Goal: Transaction & Acquisition: Purchase product/service

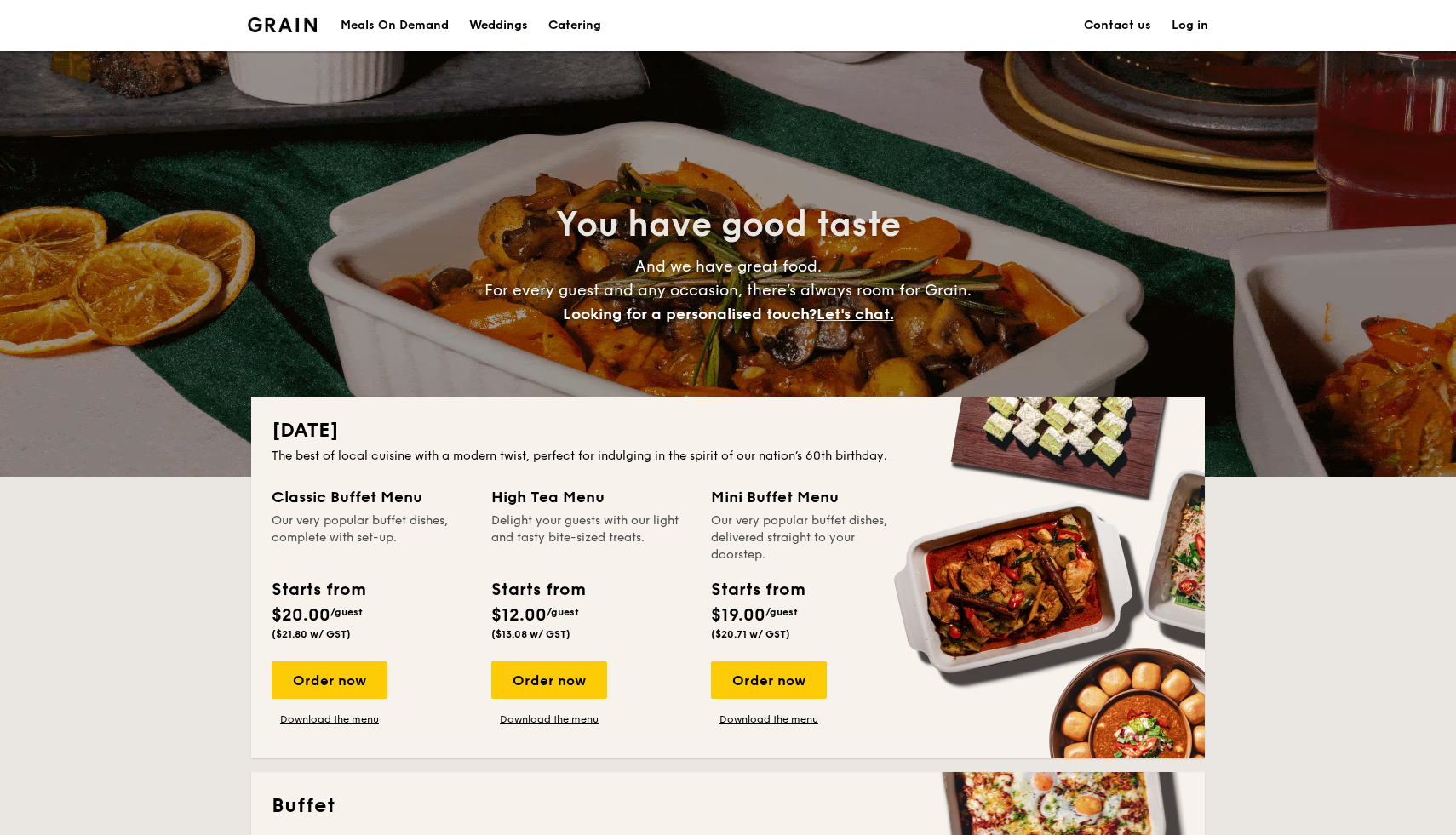
click at [337, 554] on div "Our very popular buffet dishes, complete with set-up." at bounding box center [371, 538] width 199 height 51
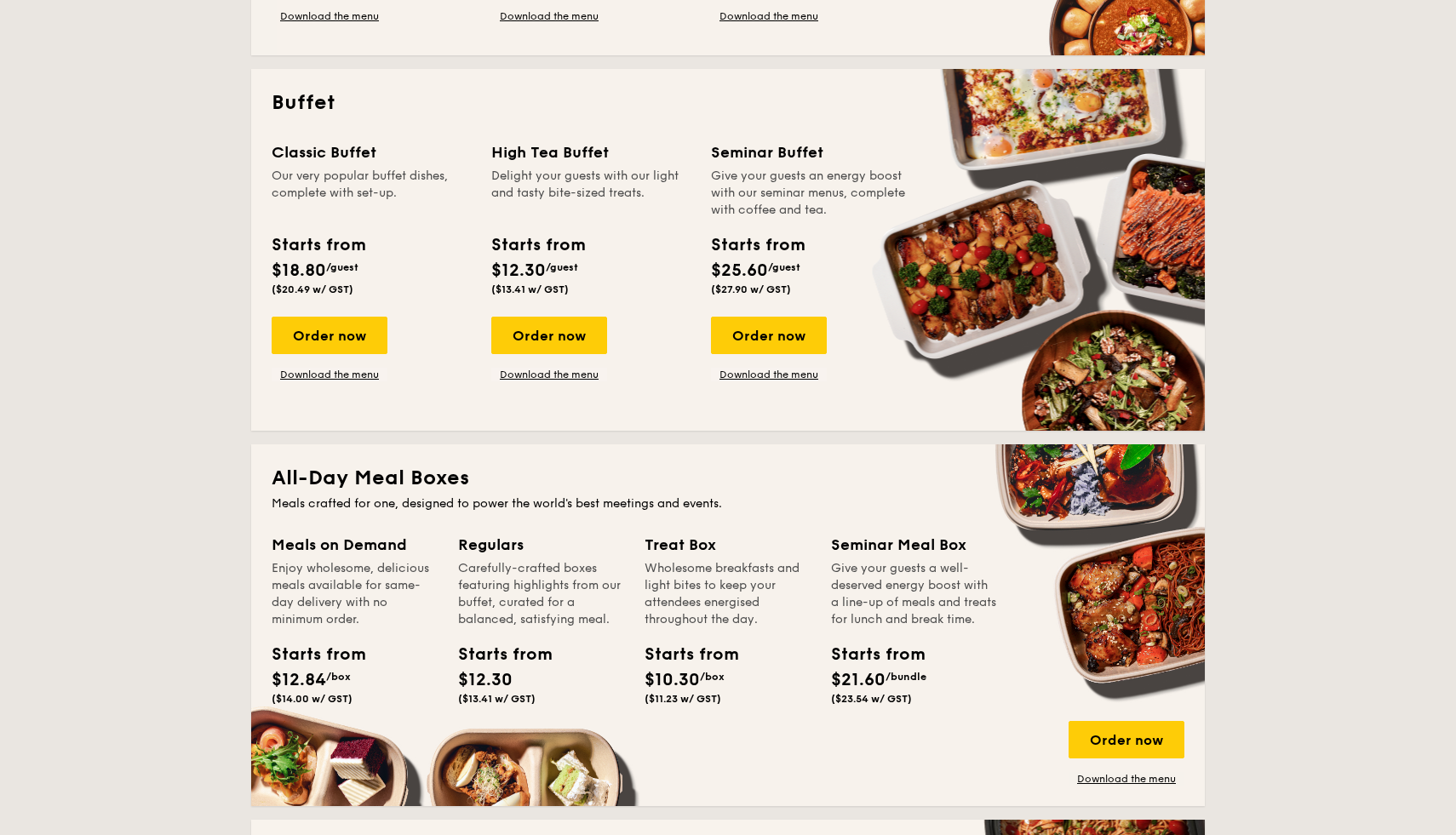
scroll to position [706, 0]
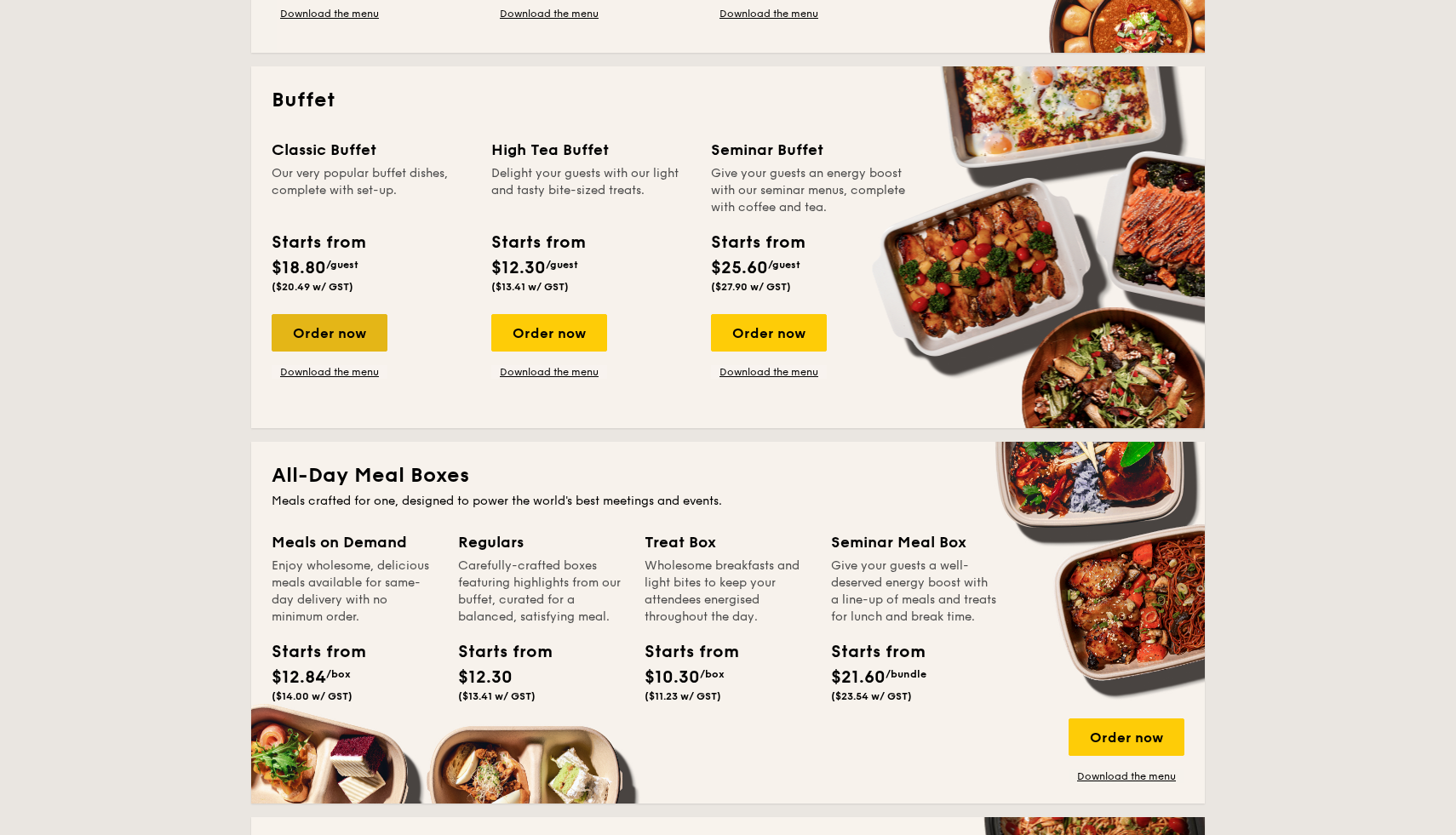
click at [353, 338] on div "Order now" at bounding box center [329, 333] width 116 height 38
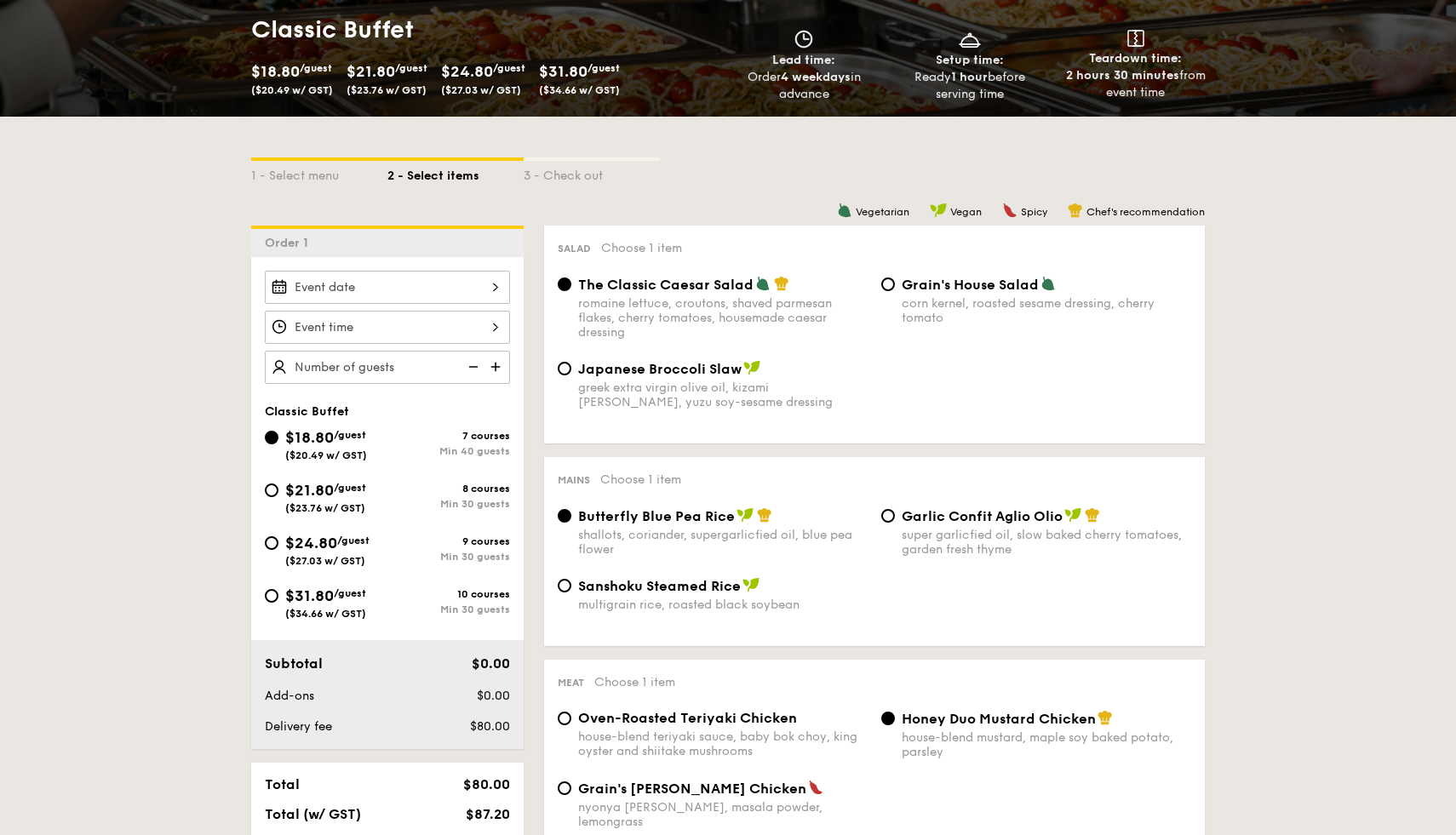
scroll to position [255, 0]
click at [451, 285] on div at bounding box center [387, 286] width 246 height 33
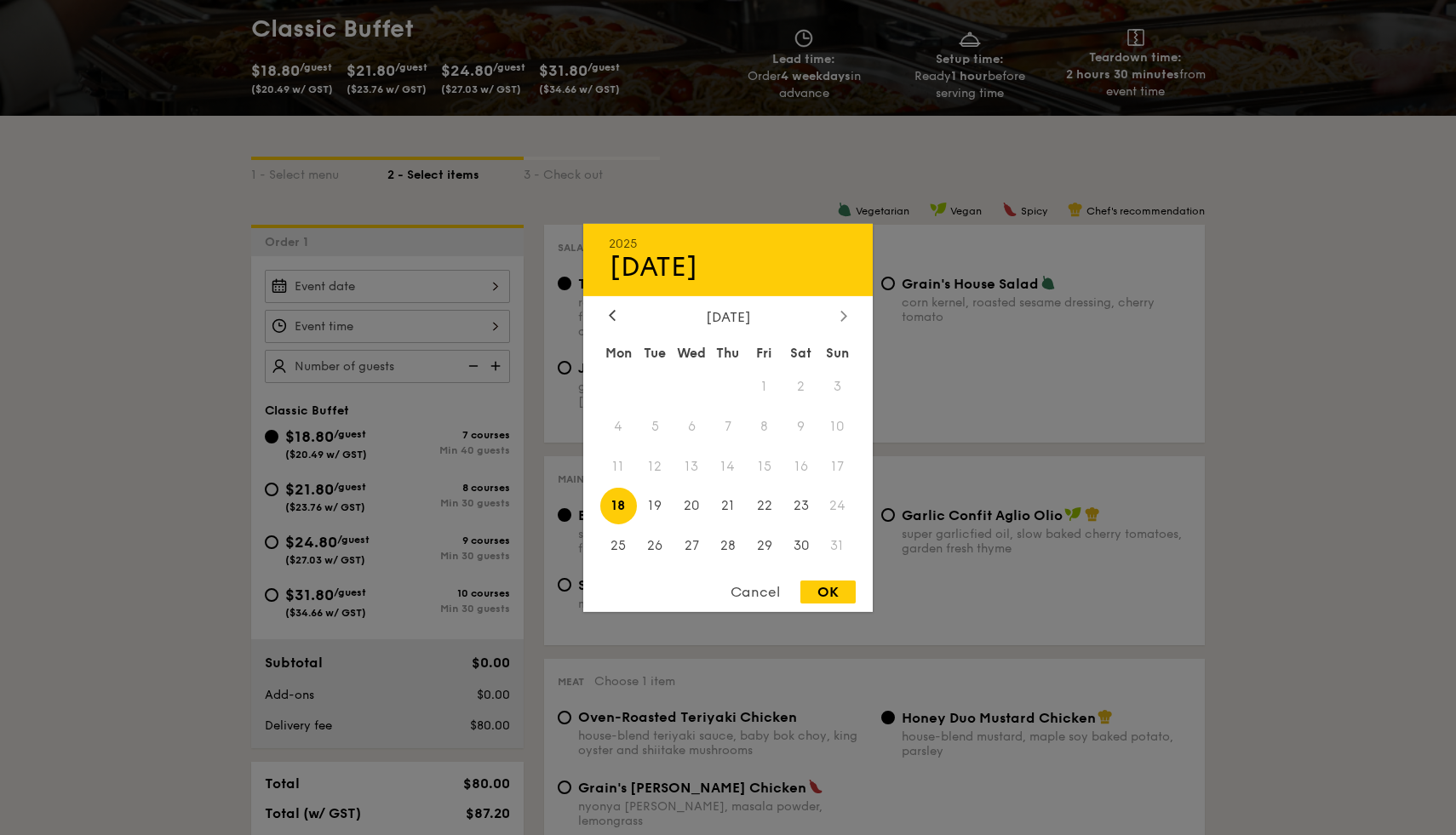
click at [842, 314] on icon at bounding box center [844, 315] width 7 height 11
click at [623, 314] on div "[DATE]" at bounding box center [728, 316] width 238 height 16
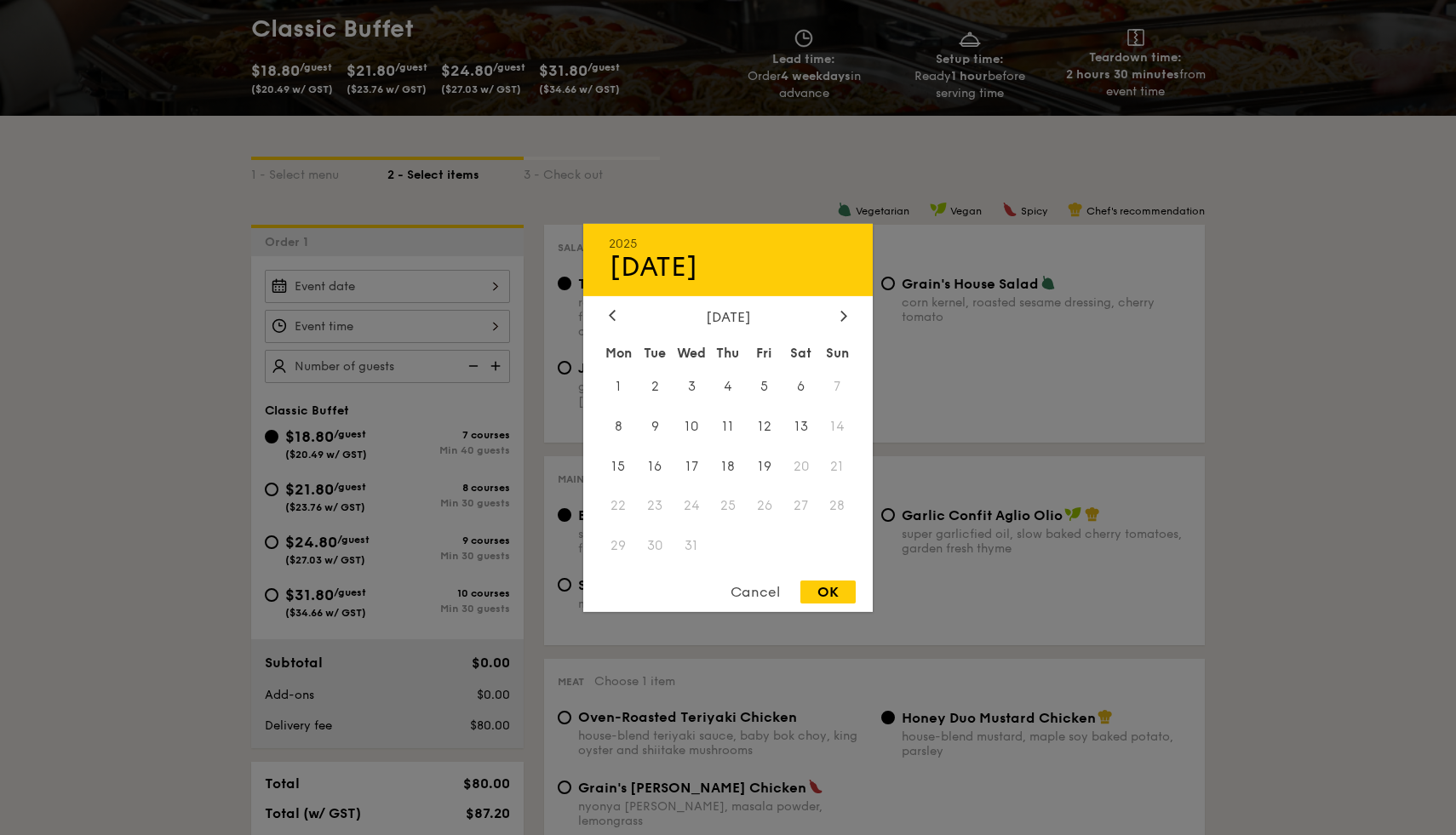
click at [623, 314] on div "[DATE]" at bounding box center [728, 316] width 238 height 16
click at [621, 314] on div "[DATE]" at bounding box center [728, 316] width 238 height 16
click at [614, 314] on icon at bounding box center [612, 315] width 7 height 11
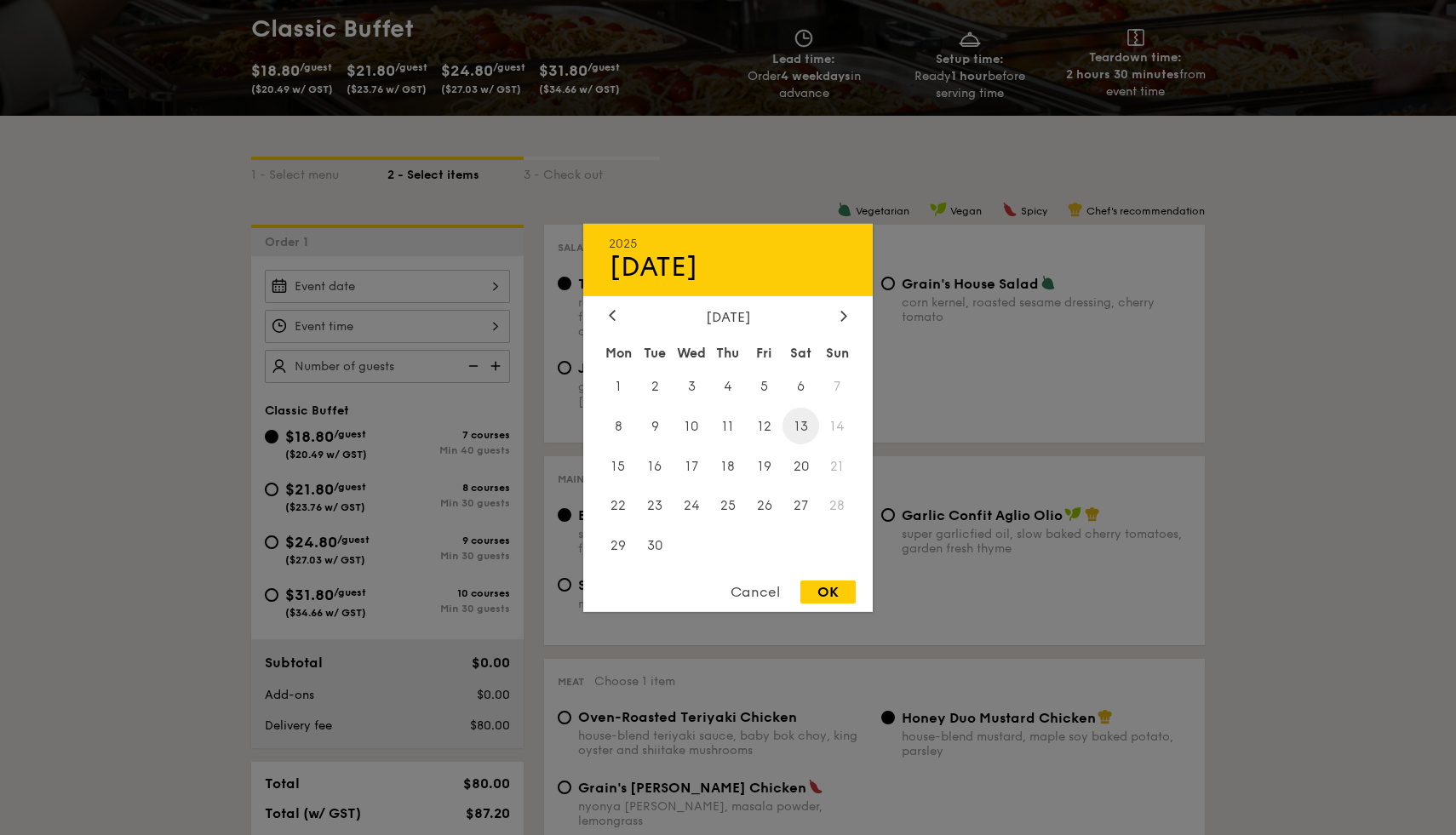
click at [803, 431] on span "13" at bounding box center [801, 426] width 37 height 37
click at [846, 594] on div "OK" at bounding box center [828, 591] width 55 height 23
type input "[DATE]"
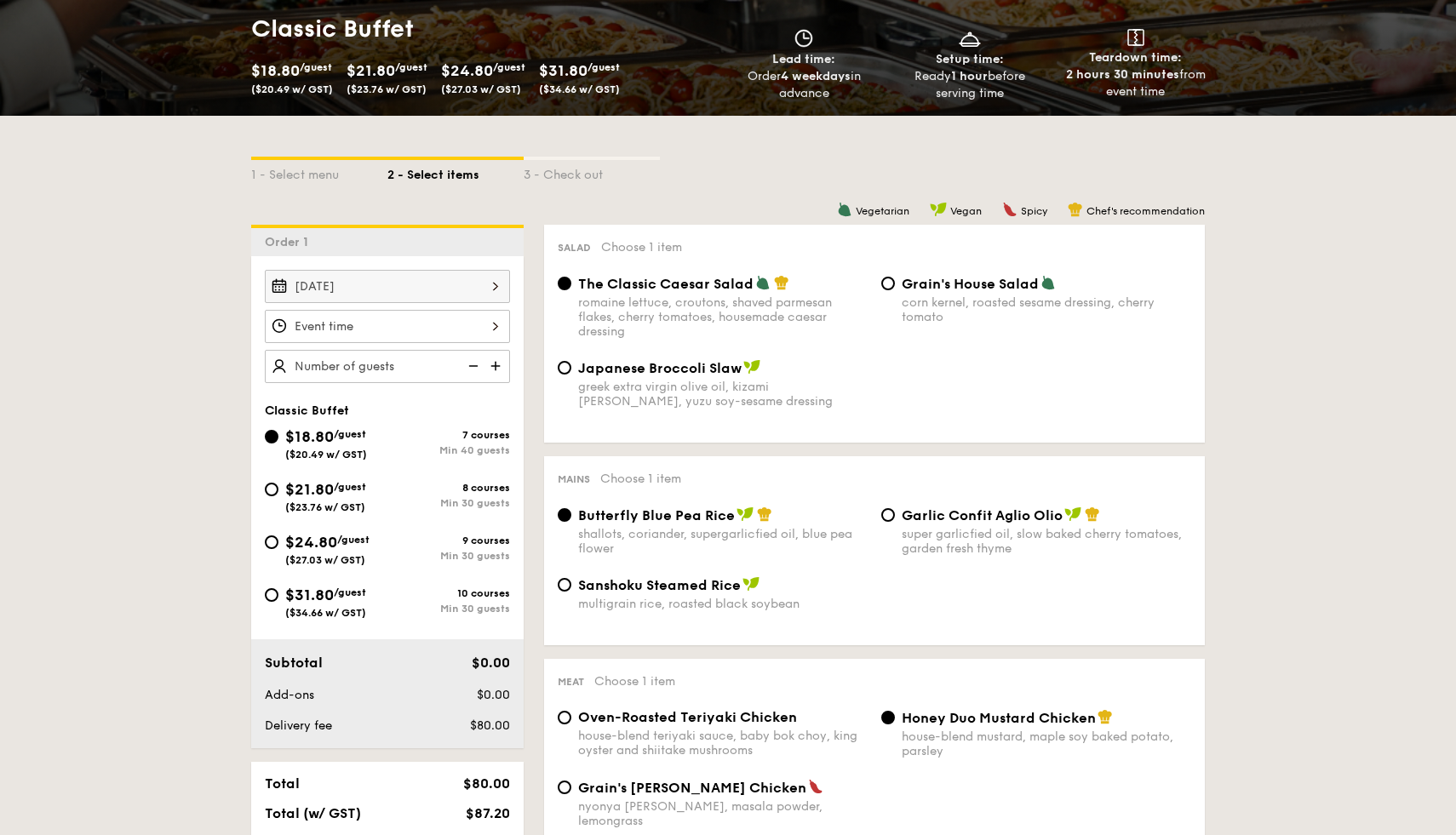
click at [487, 326] on div at bounding box center [387, 326] width 246 height 33
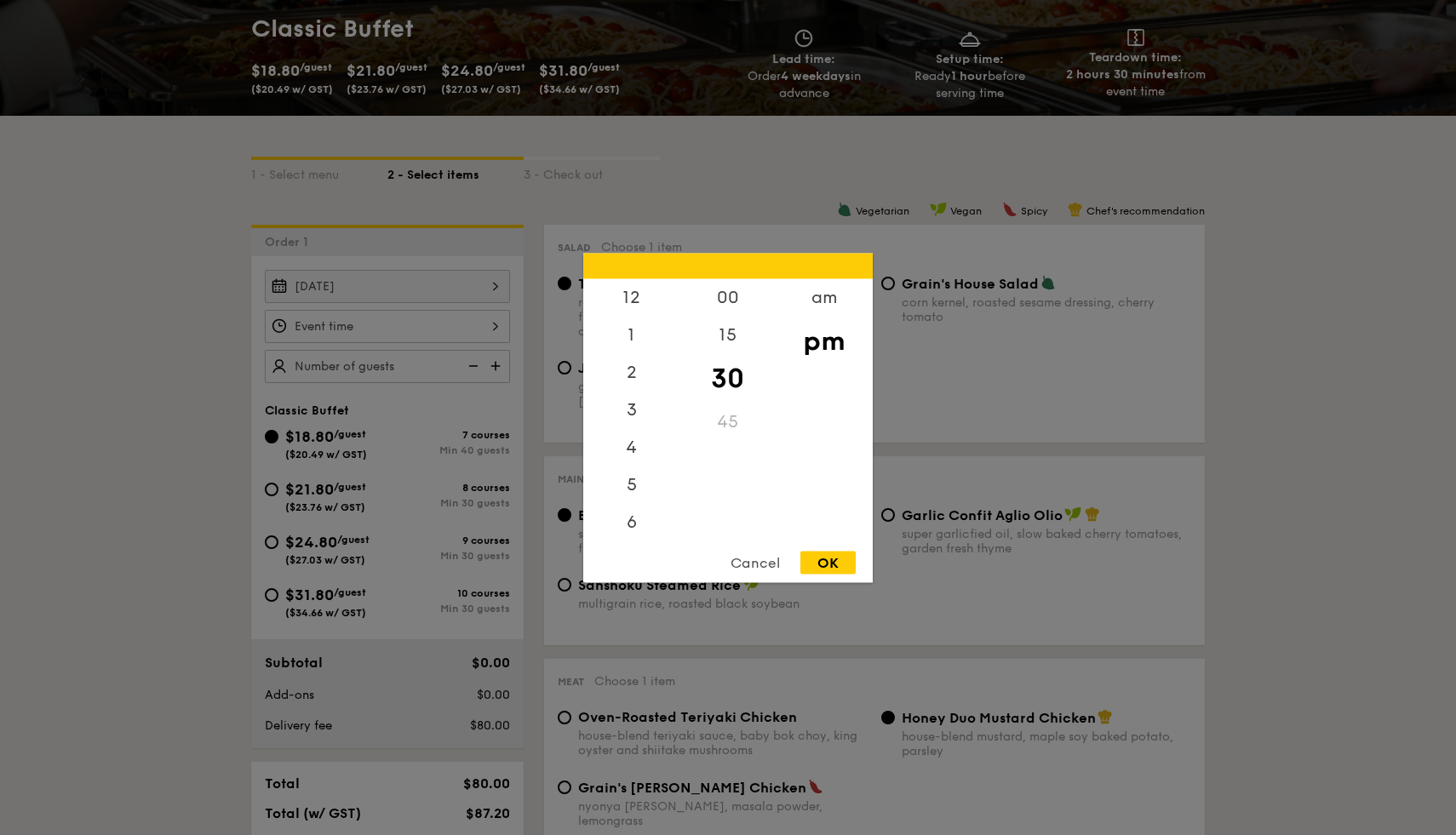
scroll to position [75, 0]
click at [636, 418] on div "5" at bounding box center [631, 415] width 97 height 50
click at [734, 304] on div "00" at bounding box center [728, 302] width 97 height 50
click at [819, 571] on div "OK" at bounding box center [828, 561] width 55 height 23
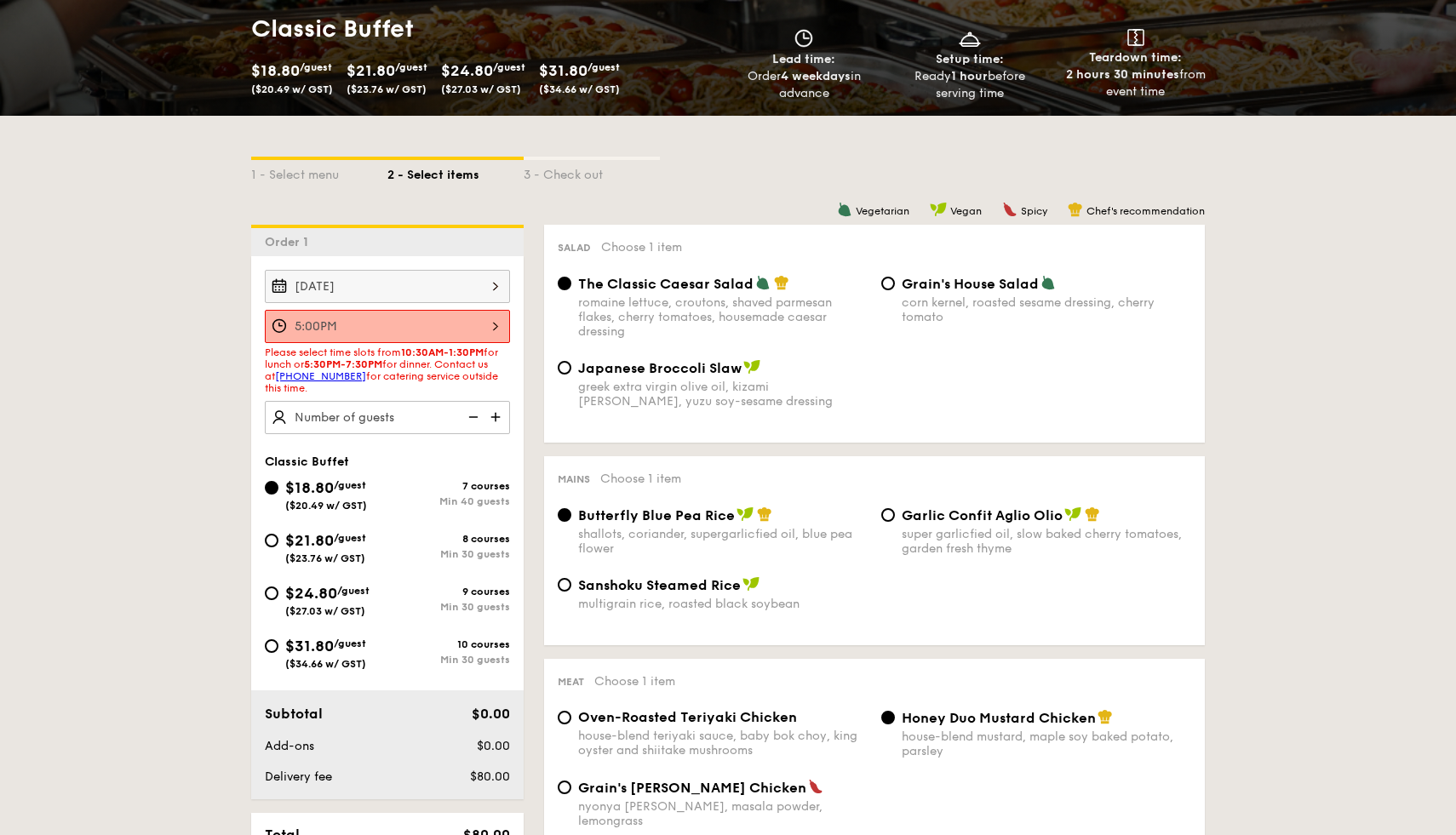
click at [485, 326] on div "5:00PM" at bounding box center [387, 326] width 246 height 33
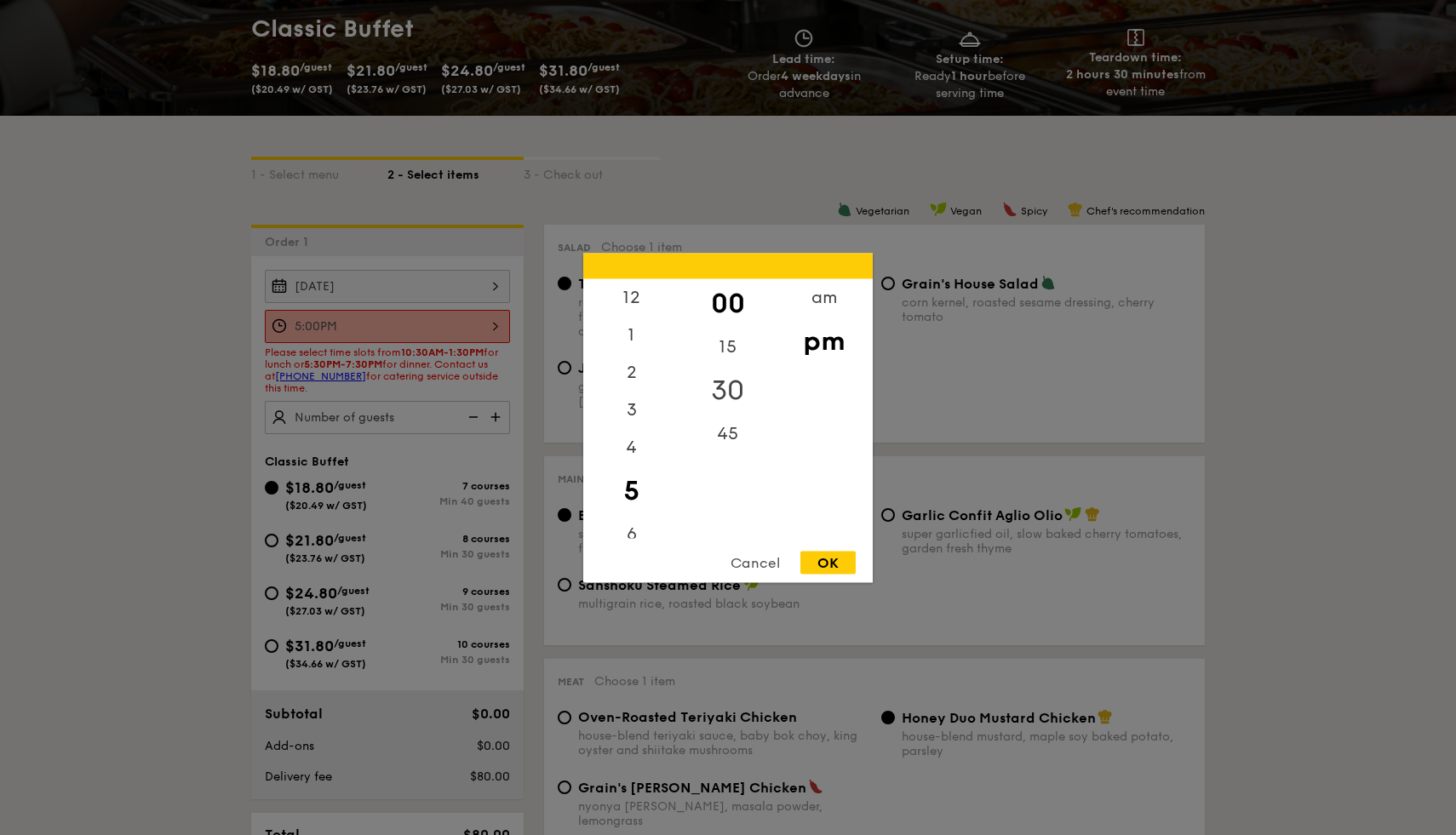
click at [726, 400] on div "30" at bounding box center [728, 390] width 97 height 50
click at [828, 559] on div "OK" at bounding box center [828, 561] width 55 height 23
type input "5:30PM"
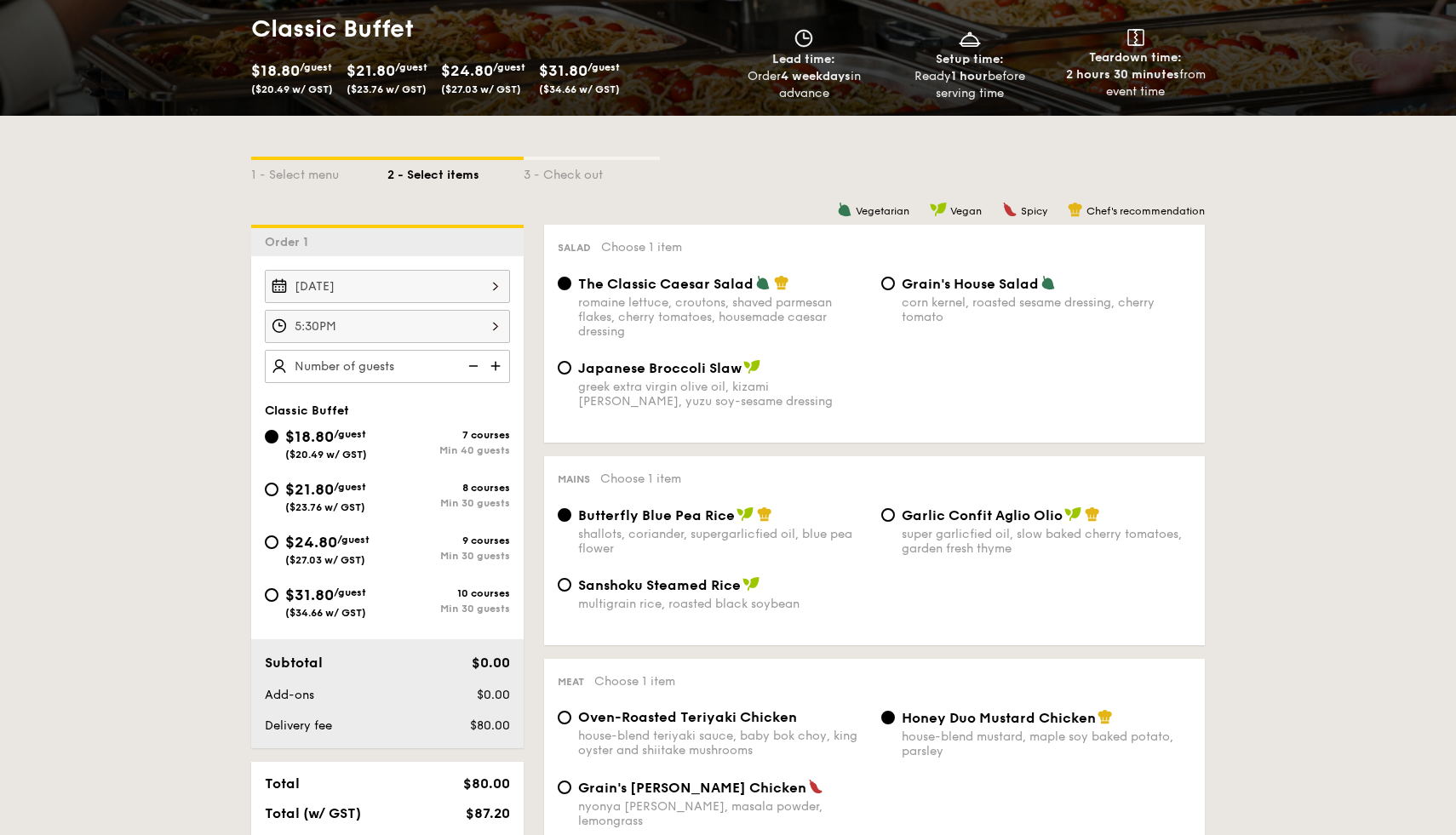
click at [493, 364] on img at bounding box center [497, 366] width 25 height 32
click at [477, 364] on img at bounding box center [471, 366] width 25 height 32
click at [501, 366] on img at bounding box center [497, 366] width 25 height 32
type input "45 guests"
click at [307, 593] on span "$31.80" at bounding box center [310, 595] width 49 height 19
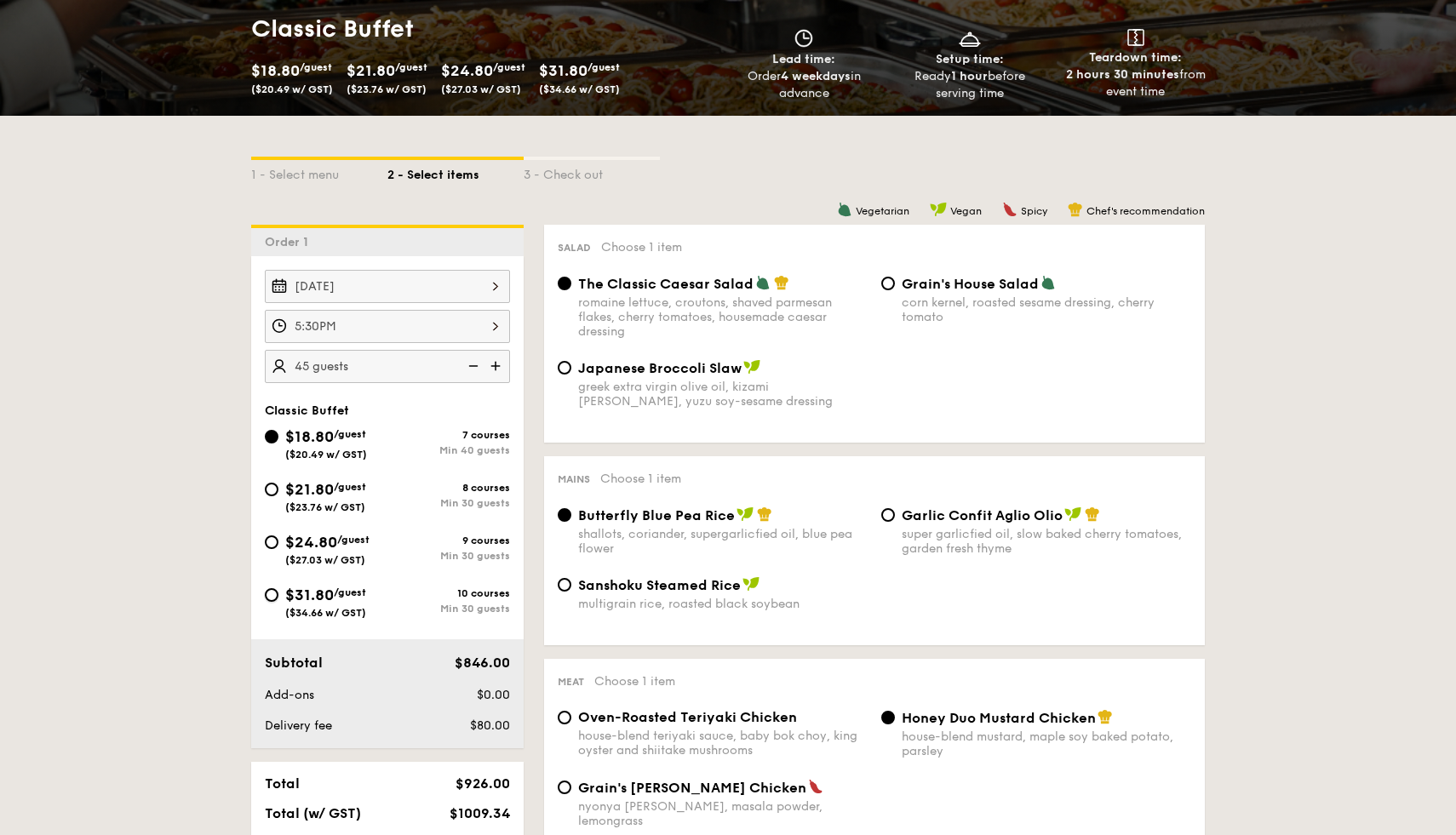
click at [278, 593] on input "$31.80 /guest ($34.66 w/ GST) 10 courses Min 30 guests" at bounding box center [271, 595] width 14 height 14
radio input "true"
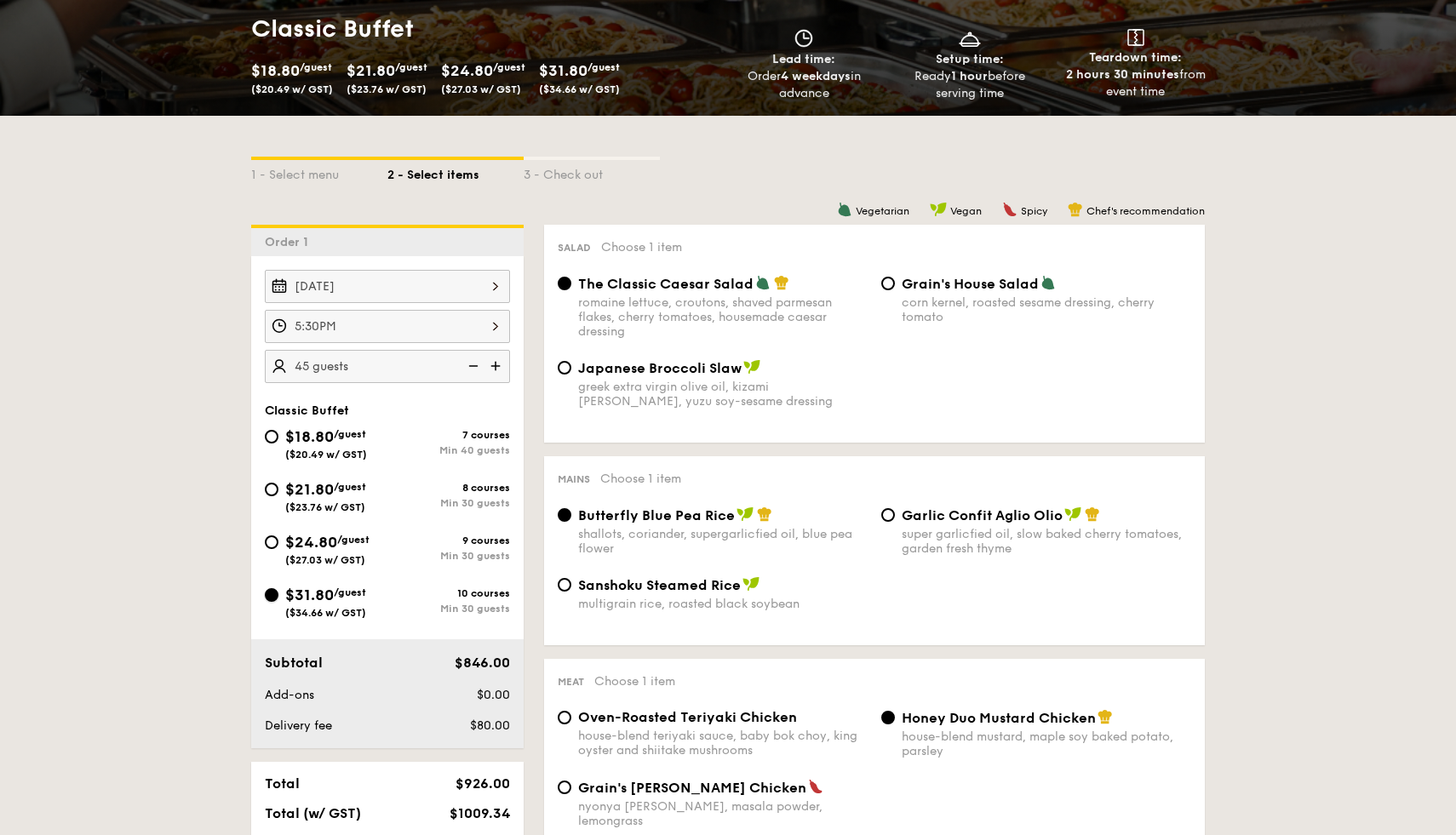
radio input "true"
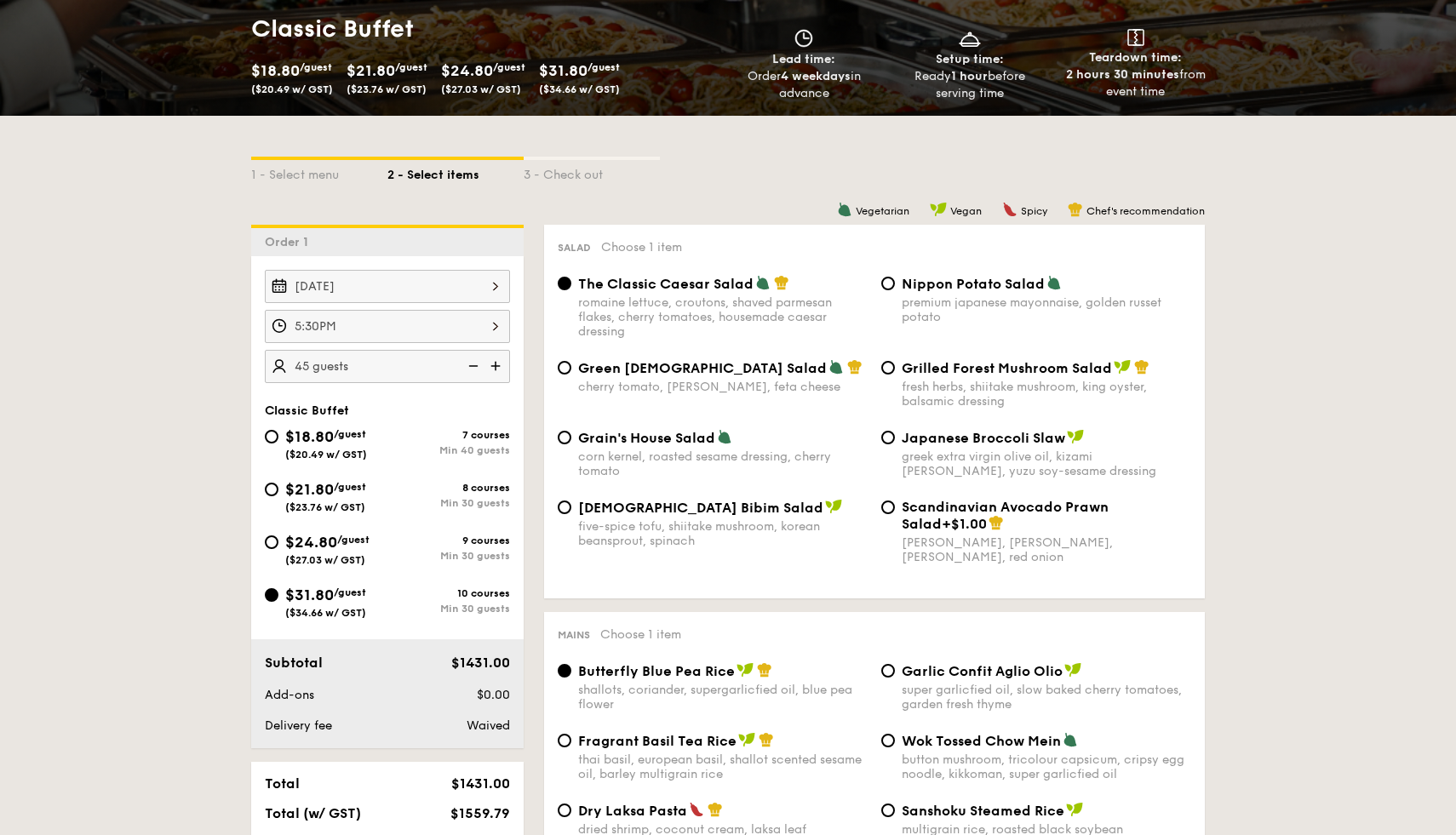
click at [332, 539] on span "$24.80" at bounding box center [311, 542] width 52 height 19
click at [278, 539] on input "$24.80 /guest ($27.03 w/ GST) 9 courses Min 30 guests" at bounding box center [271, 542] width 14 height 14
radio input "true"
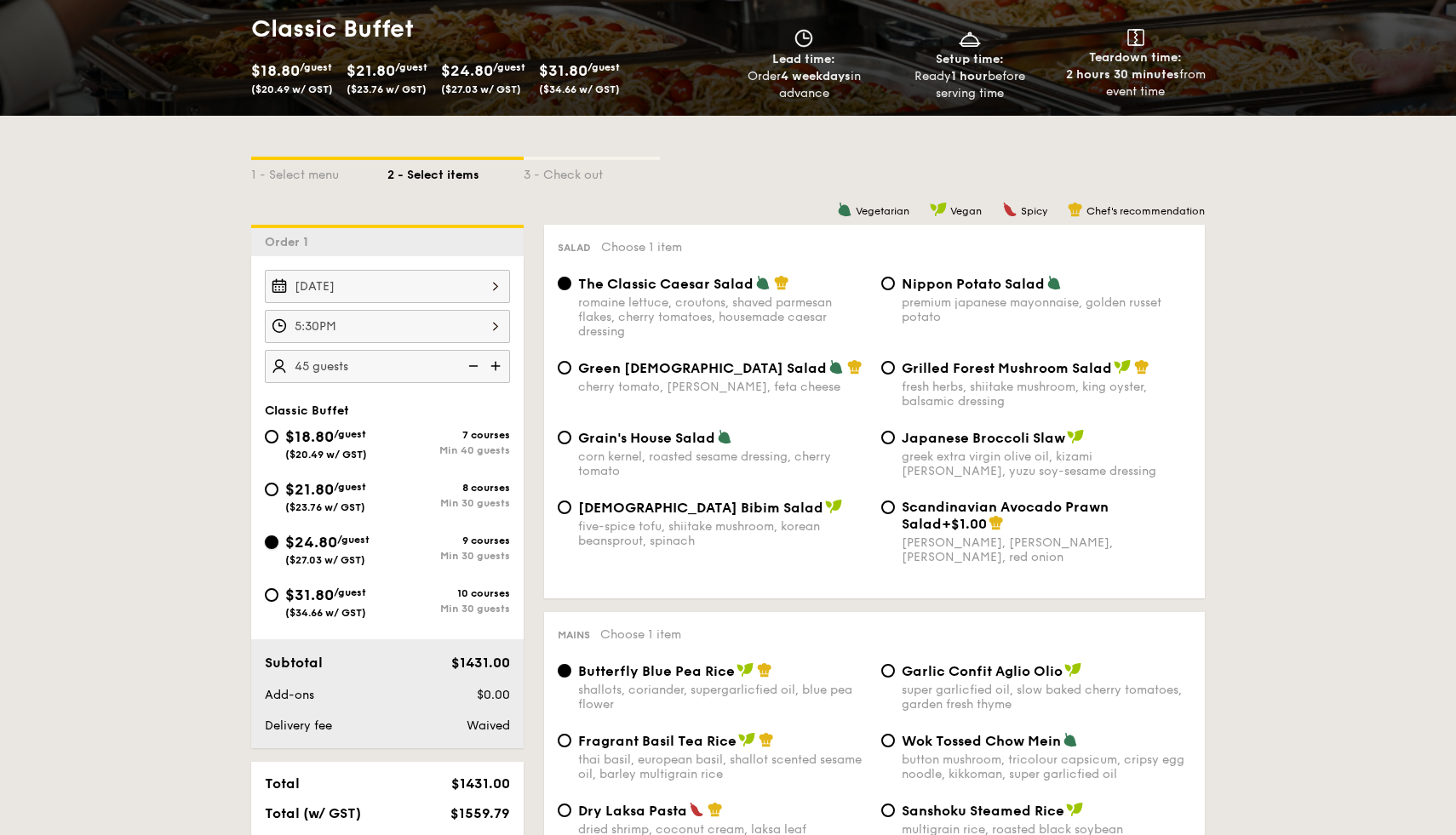
radio input "true"
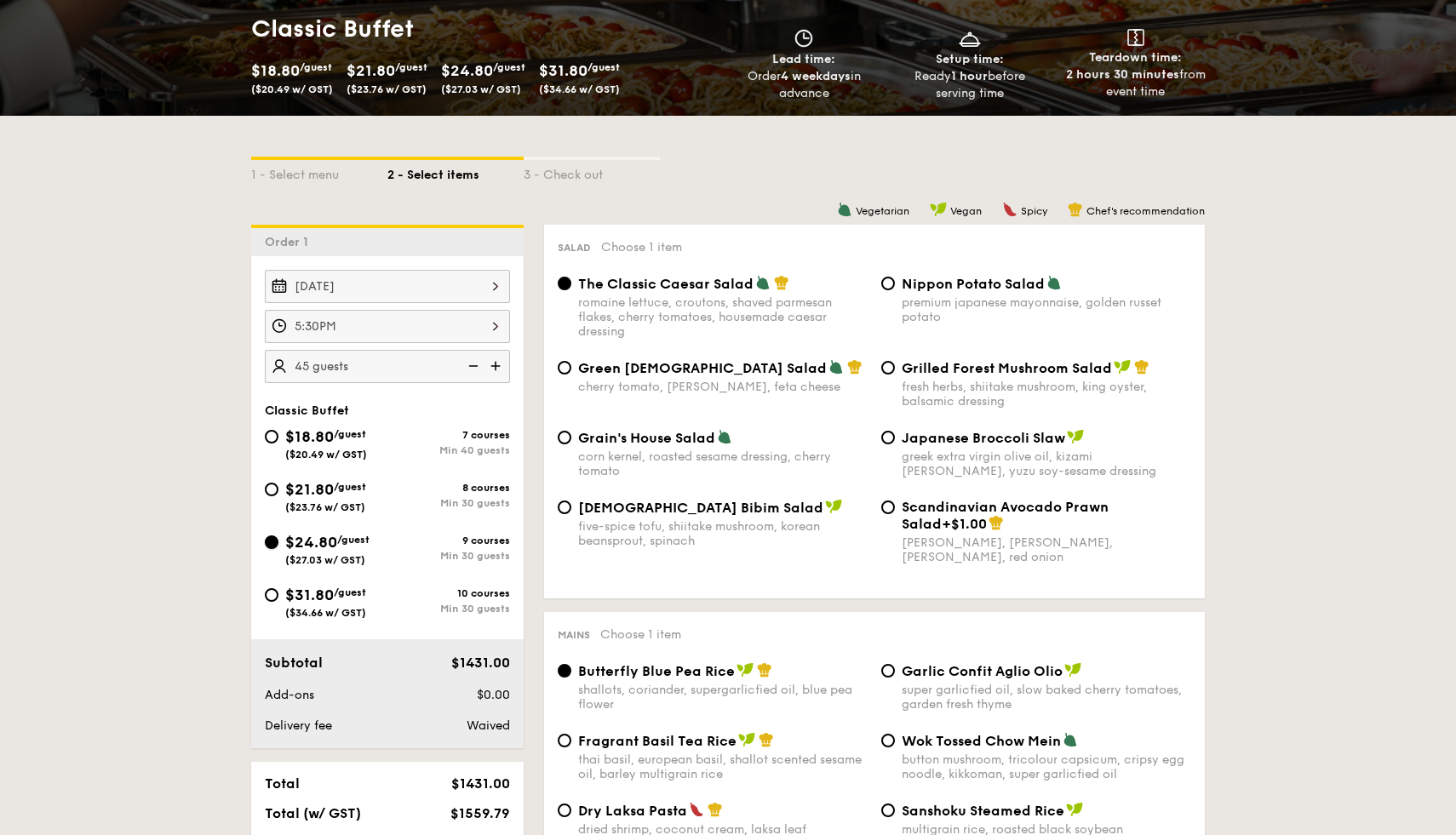
radio input "true"
click at [473, 368] on img at bounding box center [471, 366] width 25 height 32
type input "40 guests"
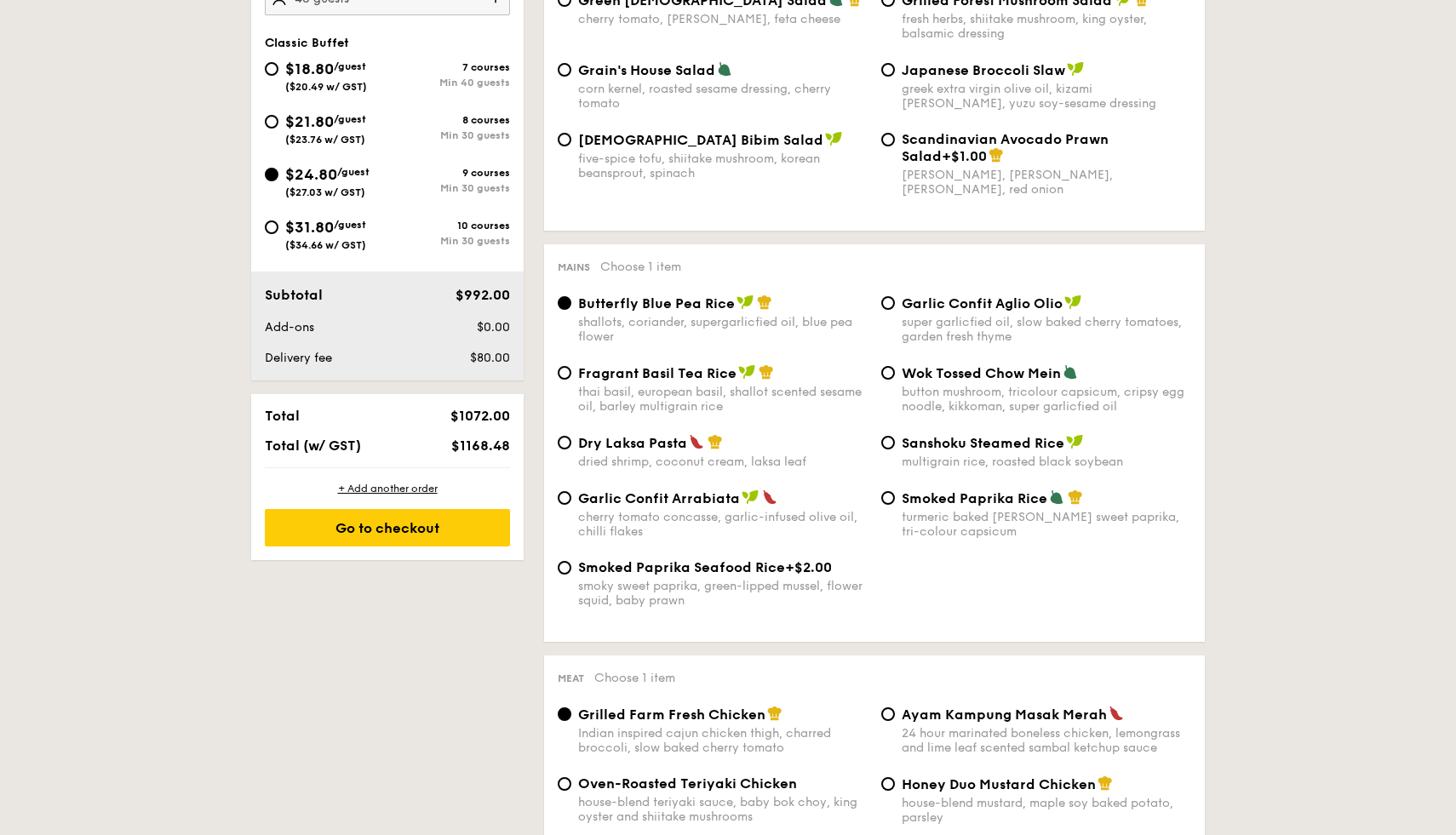
scroll to position [626, 0]
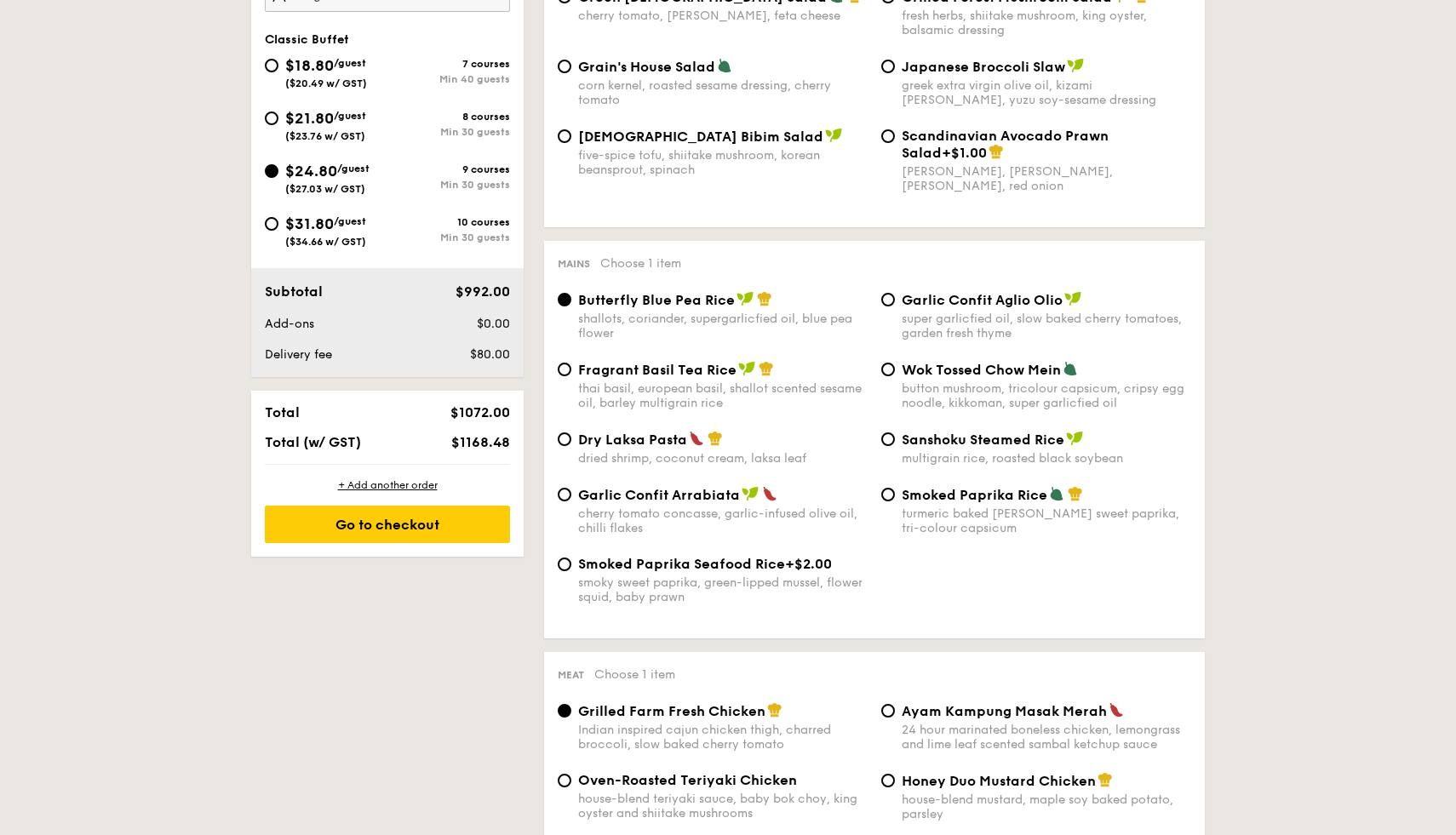
click at [610, 388] on div "thai basil, european basil, shallot scented sesame oil, barley multigrain rice" at bounding box center [722, 396] width 290 height 29
click at [571, 376] on input "Fragrant Basil Tea Rice thai basil, european basil, shallot scented sesame oil,…" at bounding box center [564, 369] width 14 height 14
radio input "true"
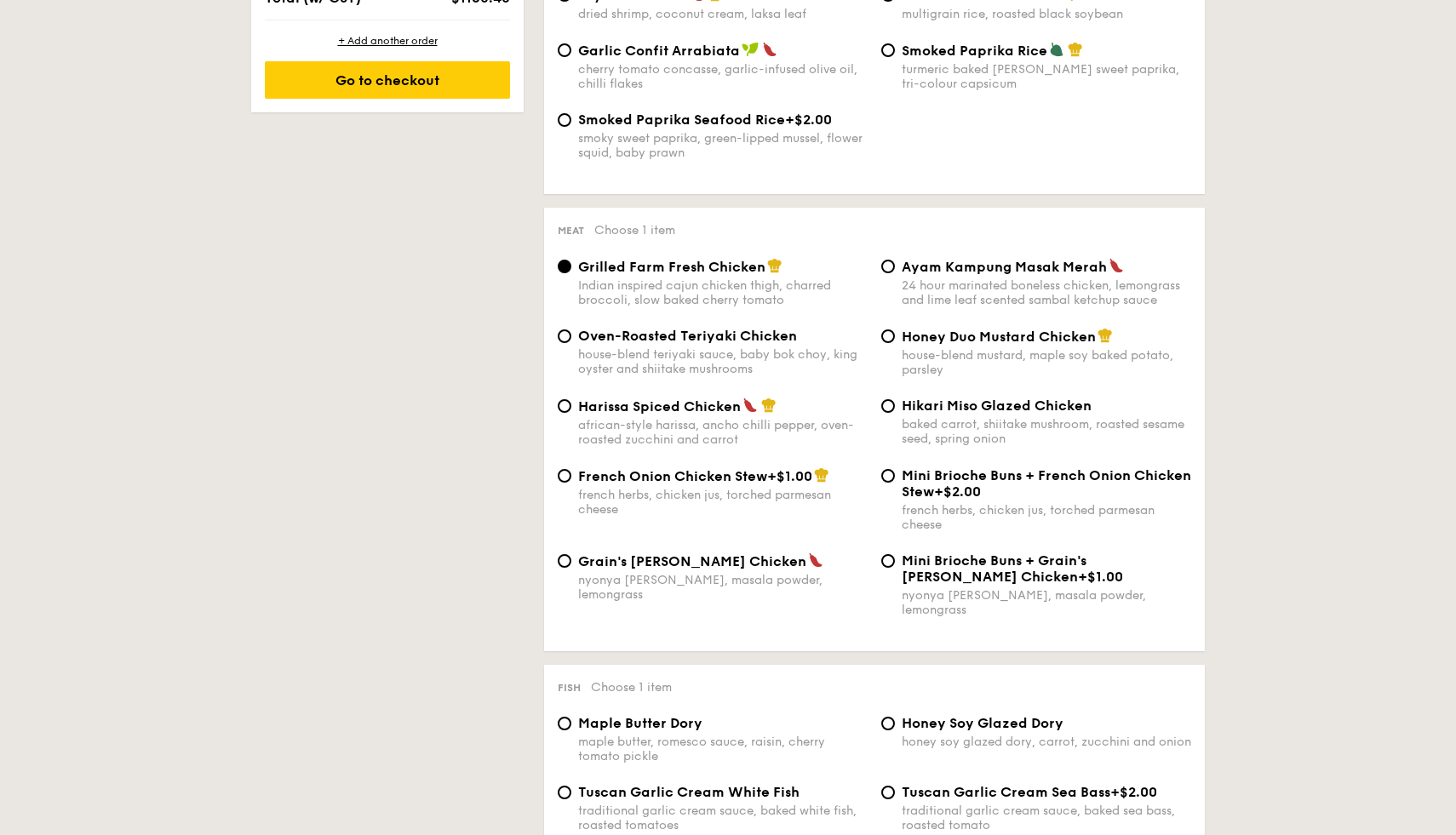
scroll to position [1082, 0]
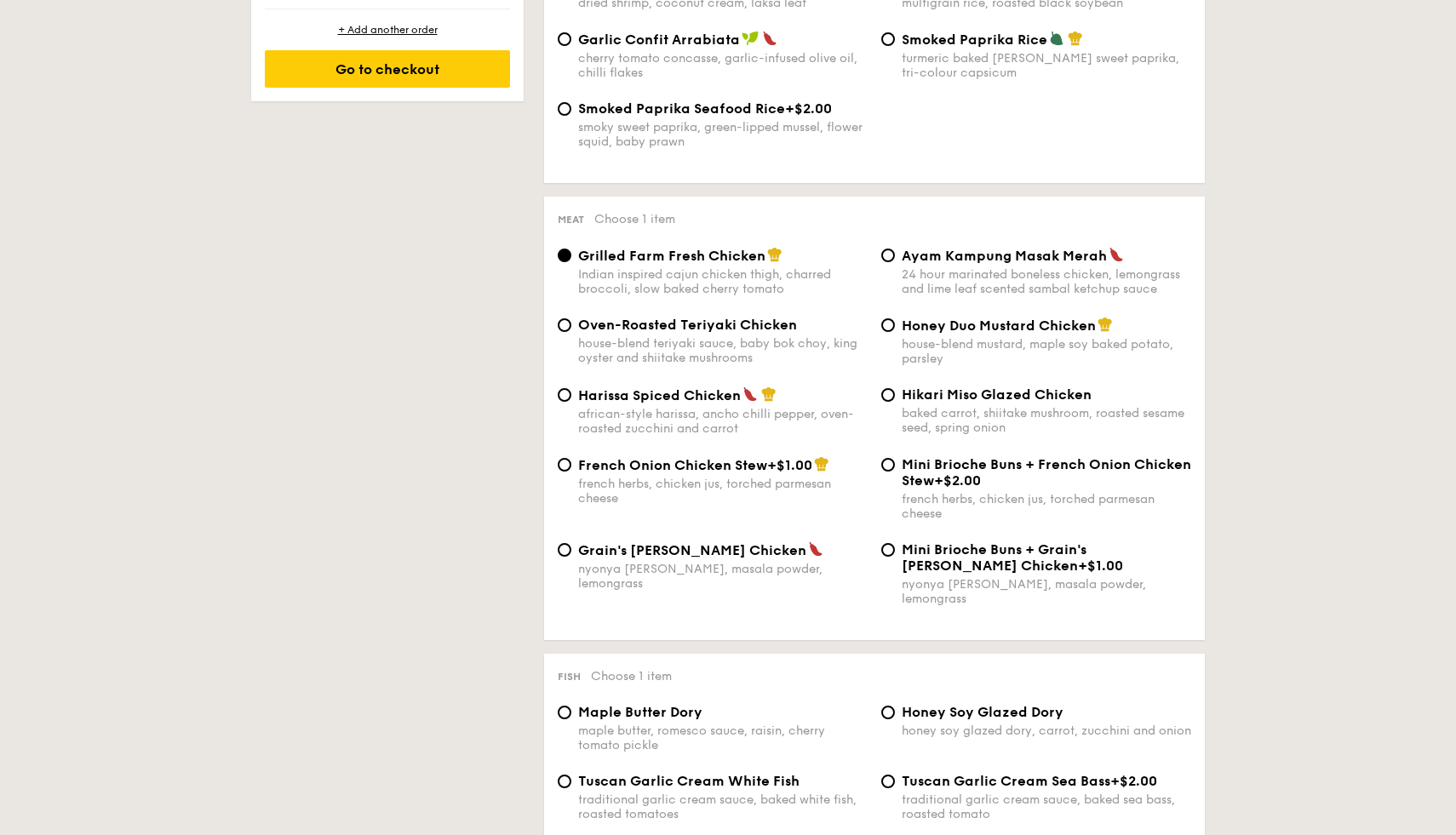
click at [900, 408] on div "Hikari Miso Glazed Chicken baked carrot, shiitake mushroom, roasted sesame seed…" at bounding box center [1036, 411] width 323 height 49
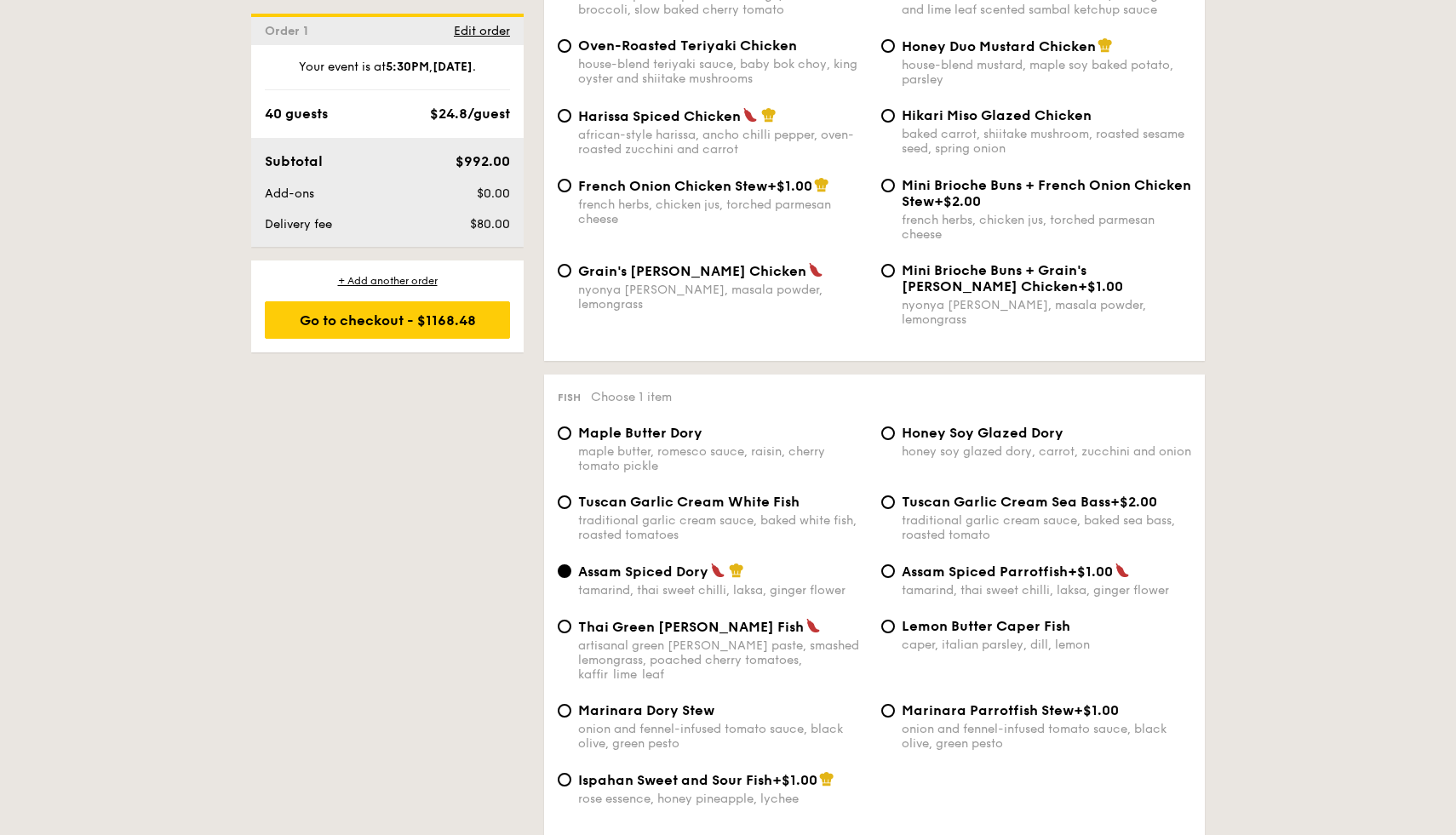
scroll to position [1363, 0]
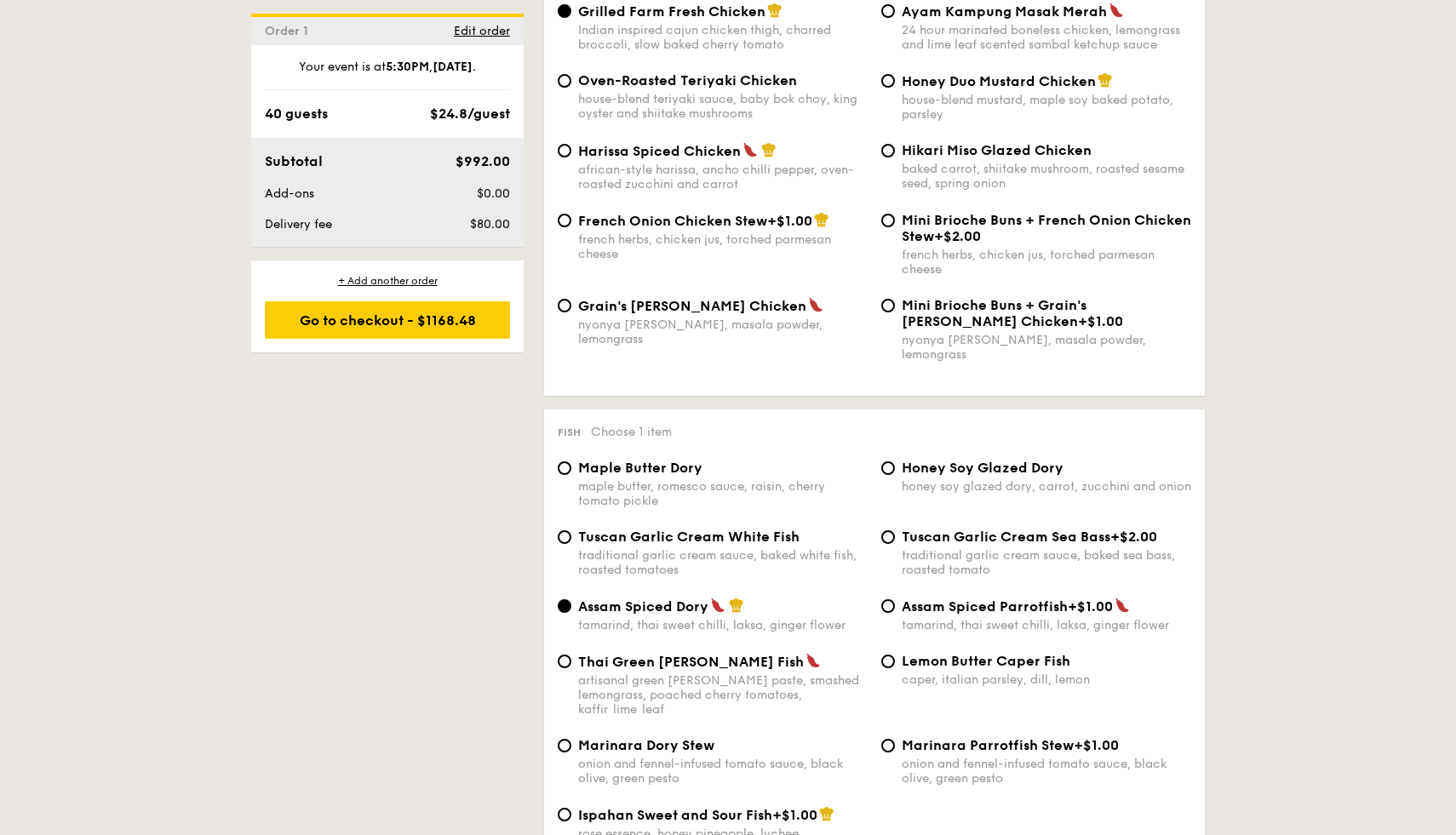
click at [837, 503] on div "maple butter, romesco sauce, raisin, cherry tomato pickle" at bounding box center [722, 494] width 290 height 29
click at [571, 475] on input "Maple Butter Dory maple butter, romesco sauce, raisin, cherry tomato pickle" at bounding box center [564, 468] width 14 height 14
radio input "true"
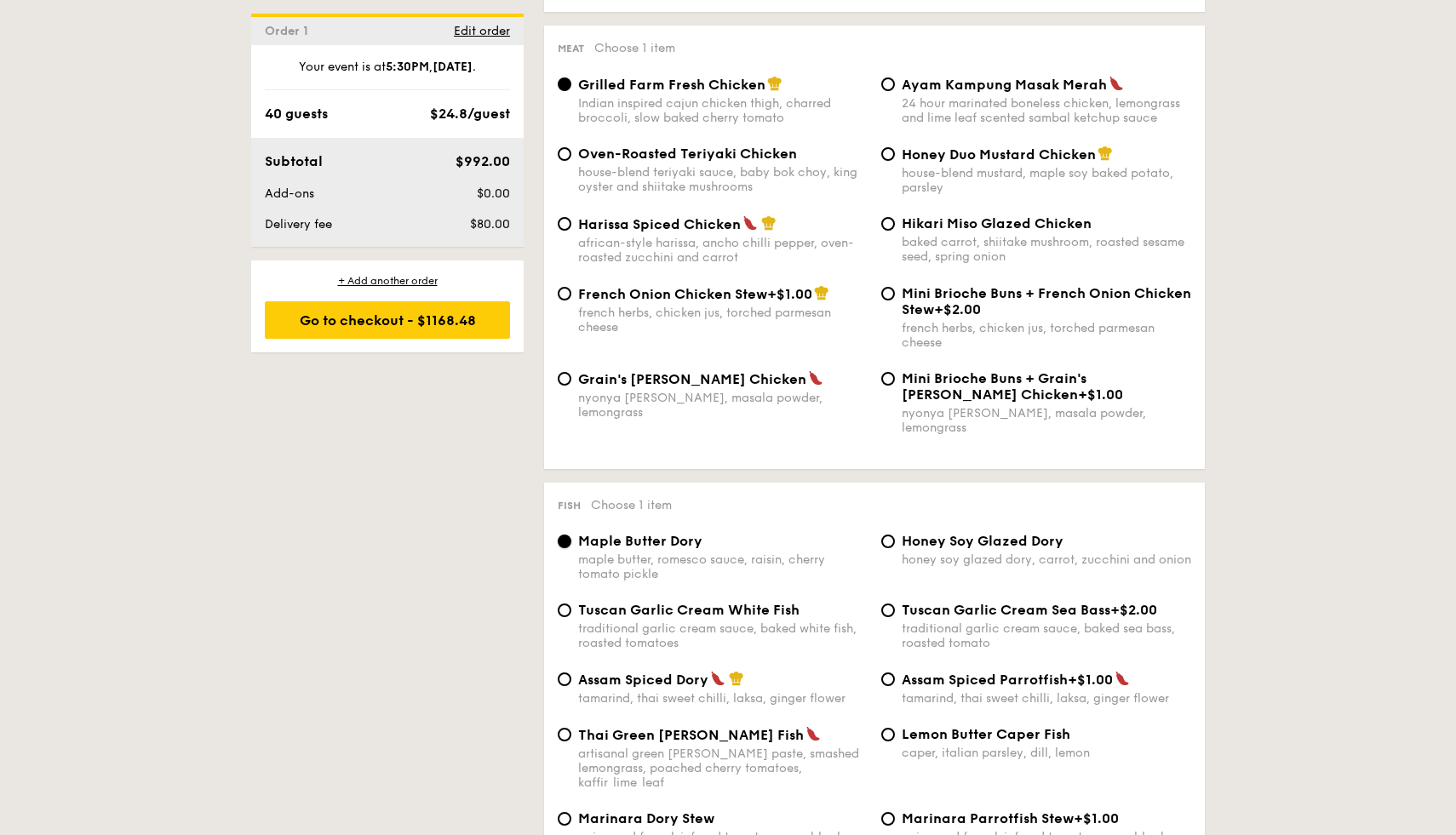
scroll to position [1252, 0]
click at [894, 147] on div "Grilled Farm Fresh Chicken Indian inspired cajun chicken thigh, charred broccol…" at bounding box center [874, 112] width 647 height 70
click at [887, 162] on input "Honey Duo Mustard Chicken house-blend mustard, maple soy baked potato, parsley" at bounding box center [887, 155] width 14 height 14
radio input "true"
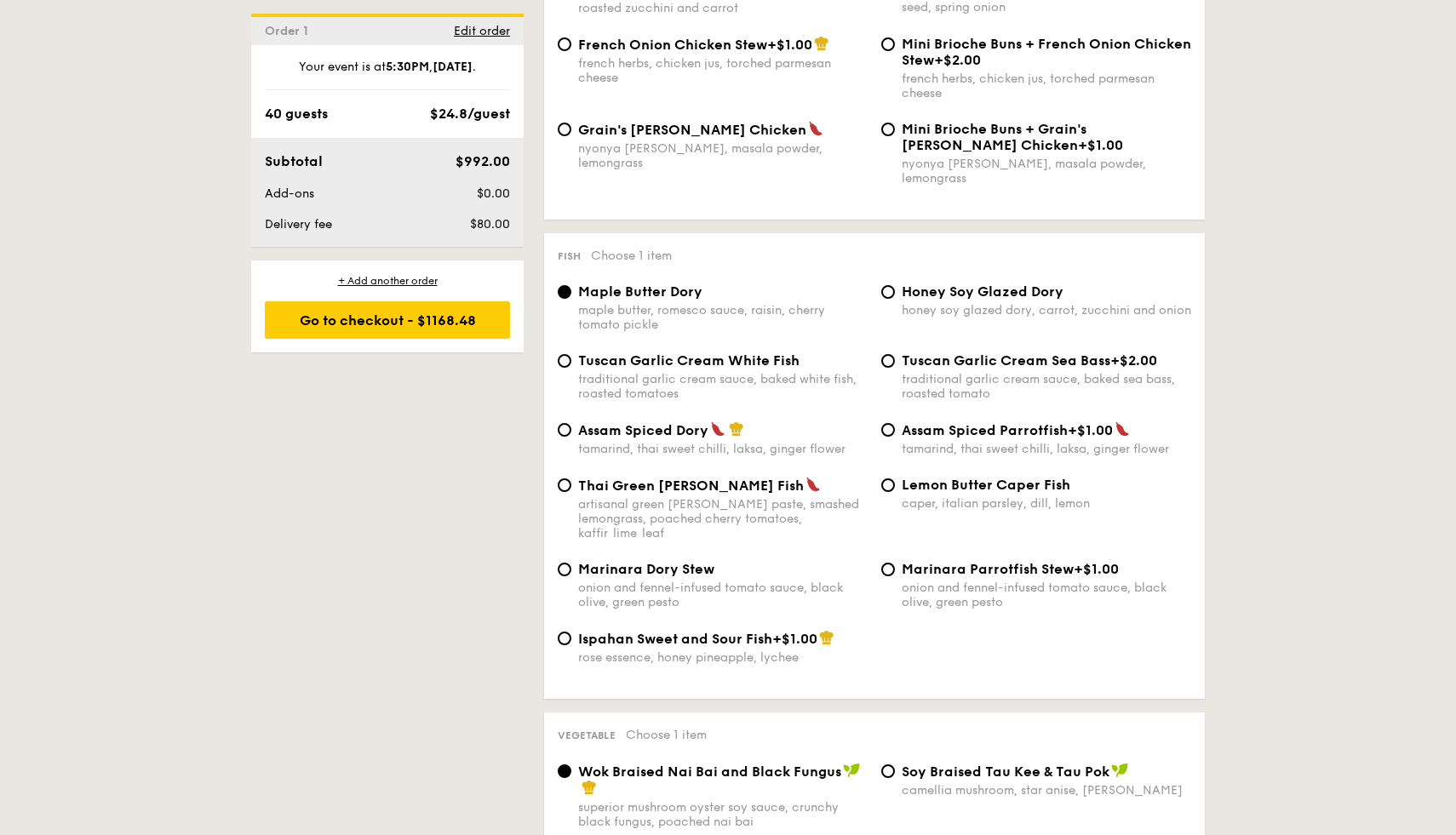
scroll to position [1512, 0]
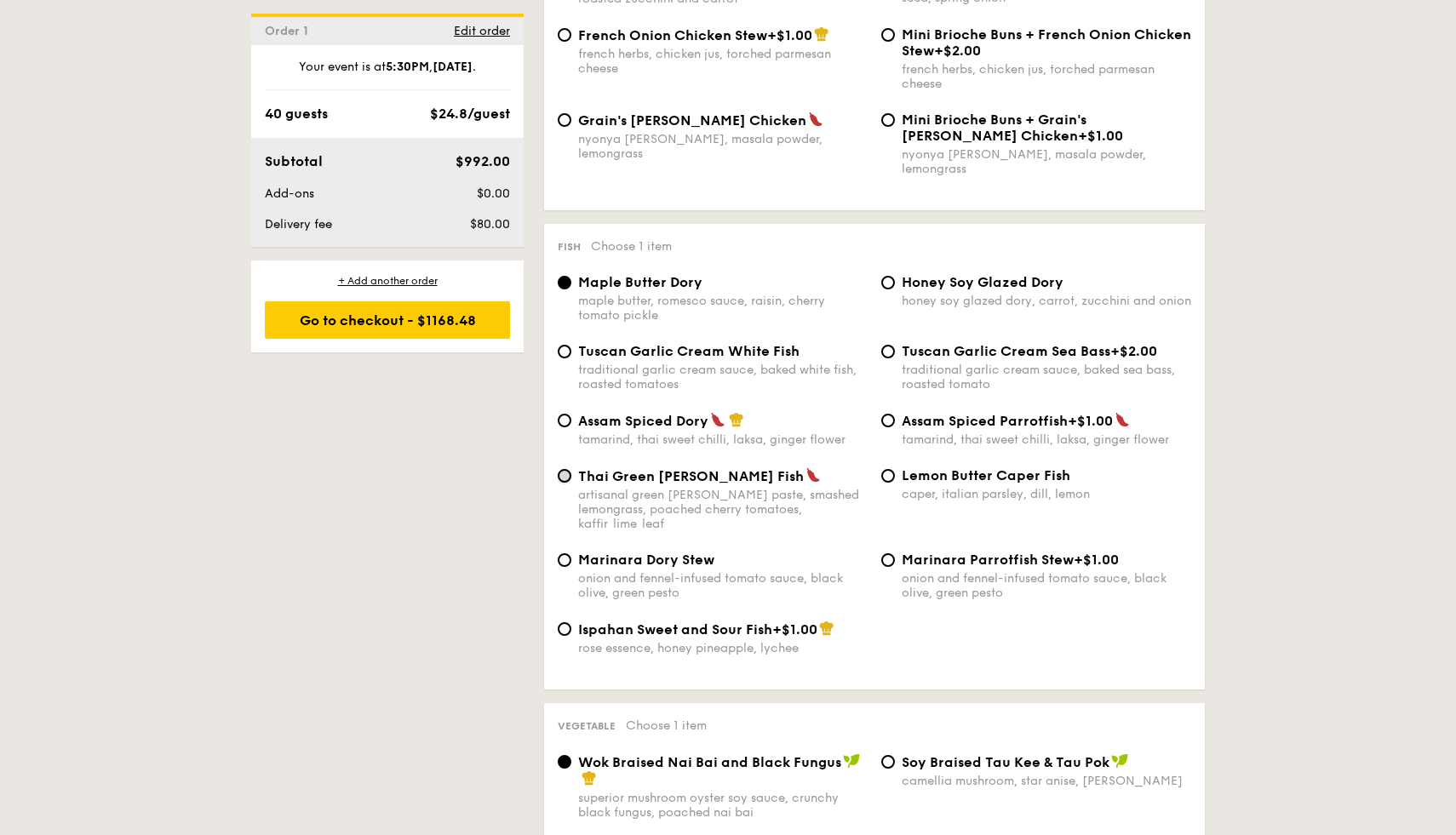
click at [570, 476] on input "Thai Green [PERSON_NAME] Fish artisanal green [PERSON_NAME] paste, smashed lemo…" at bounding box center [564, 476] width 14 height 14
radio input "true"
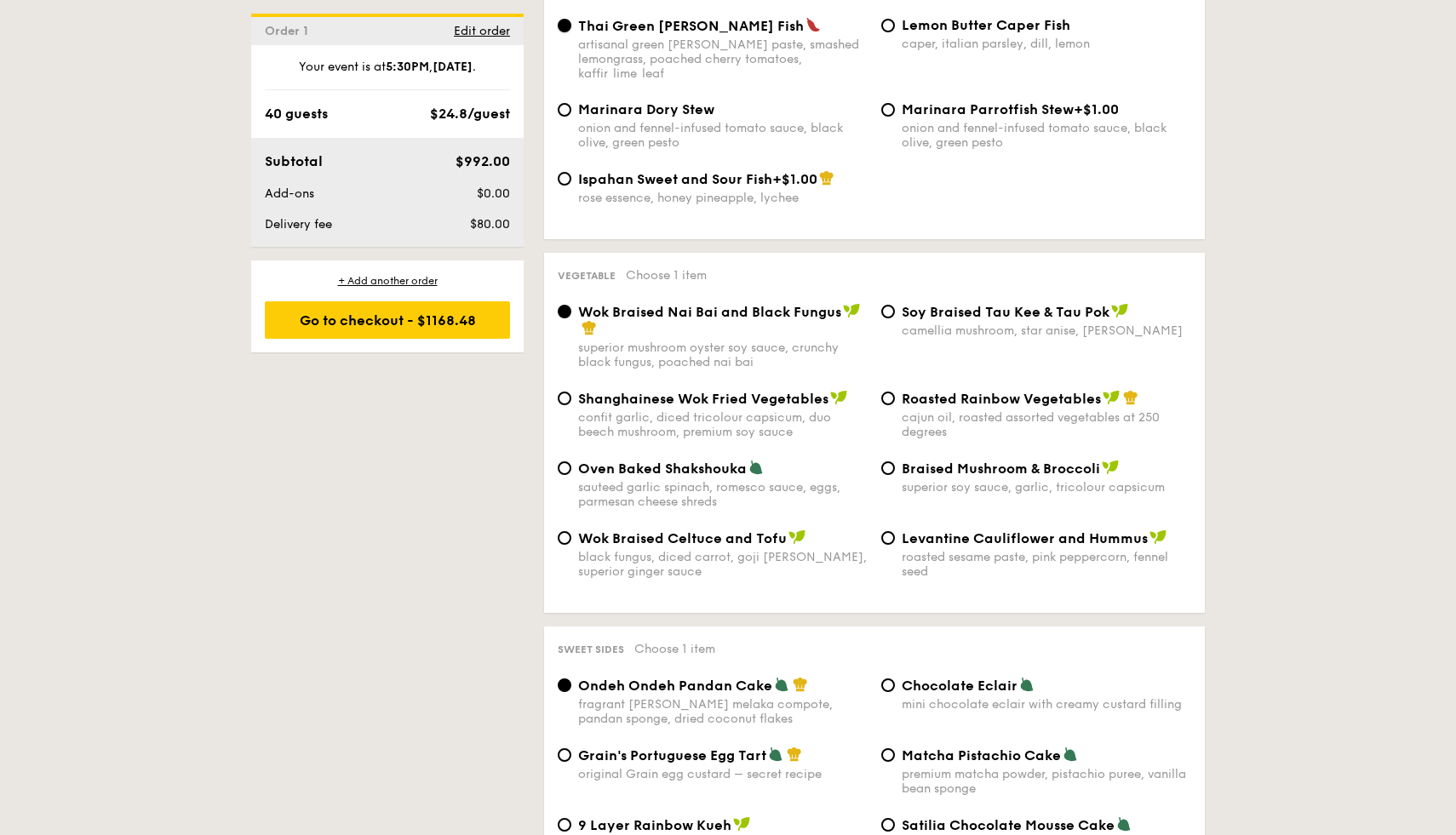
scroll to position [1961, 0]
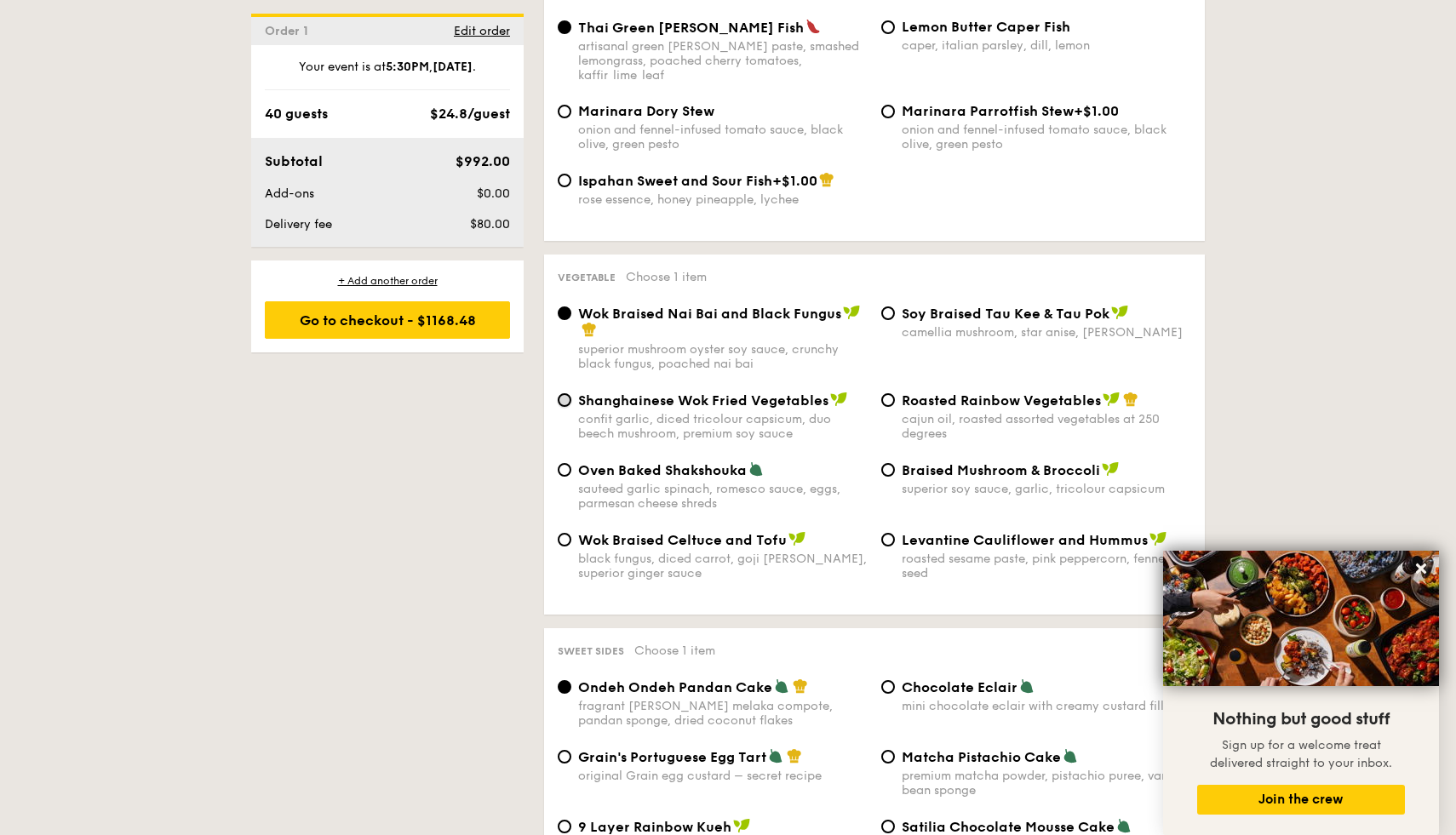
click at [565, 394] on input "Shanghainese Wok Fried Vegetables confit garlic, diced tricolour capsicum, duo …" at bounding box center [564, 400] width 14 height 14
radio input "true"
click at [1421, 569] on icon at bounding box center [1421, 568] width 10 height 10
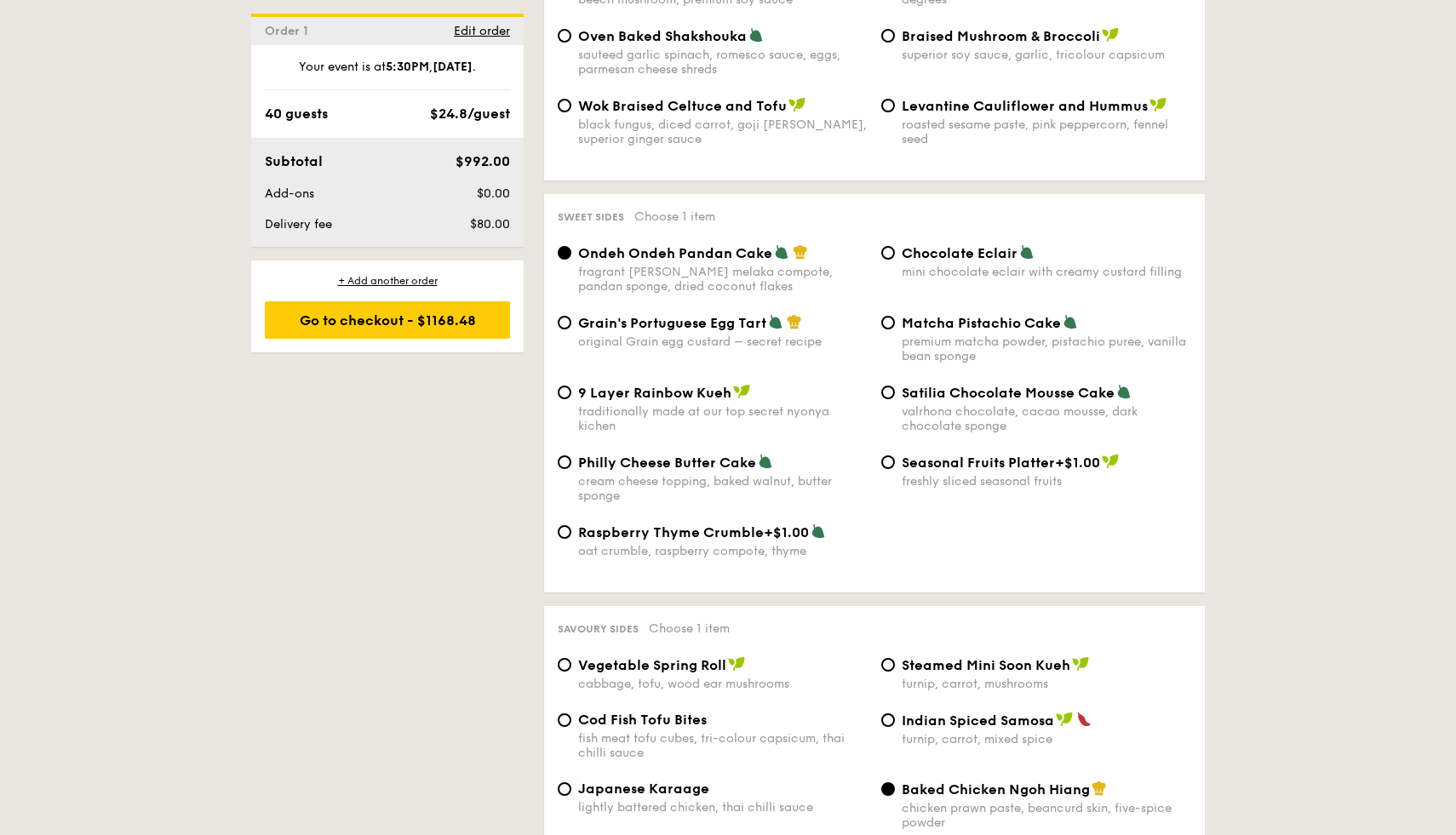
click at [1094, 593] on div "Sweet sides Choose 1 item Ondeh Ondeh Pandan Cake fragrant [PERSON_NAME] melaka…" at bounding box center [875, 393] width 661 height 398
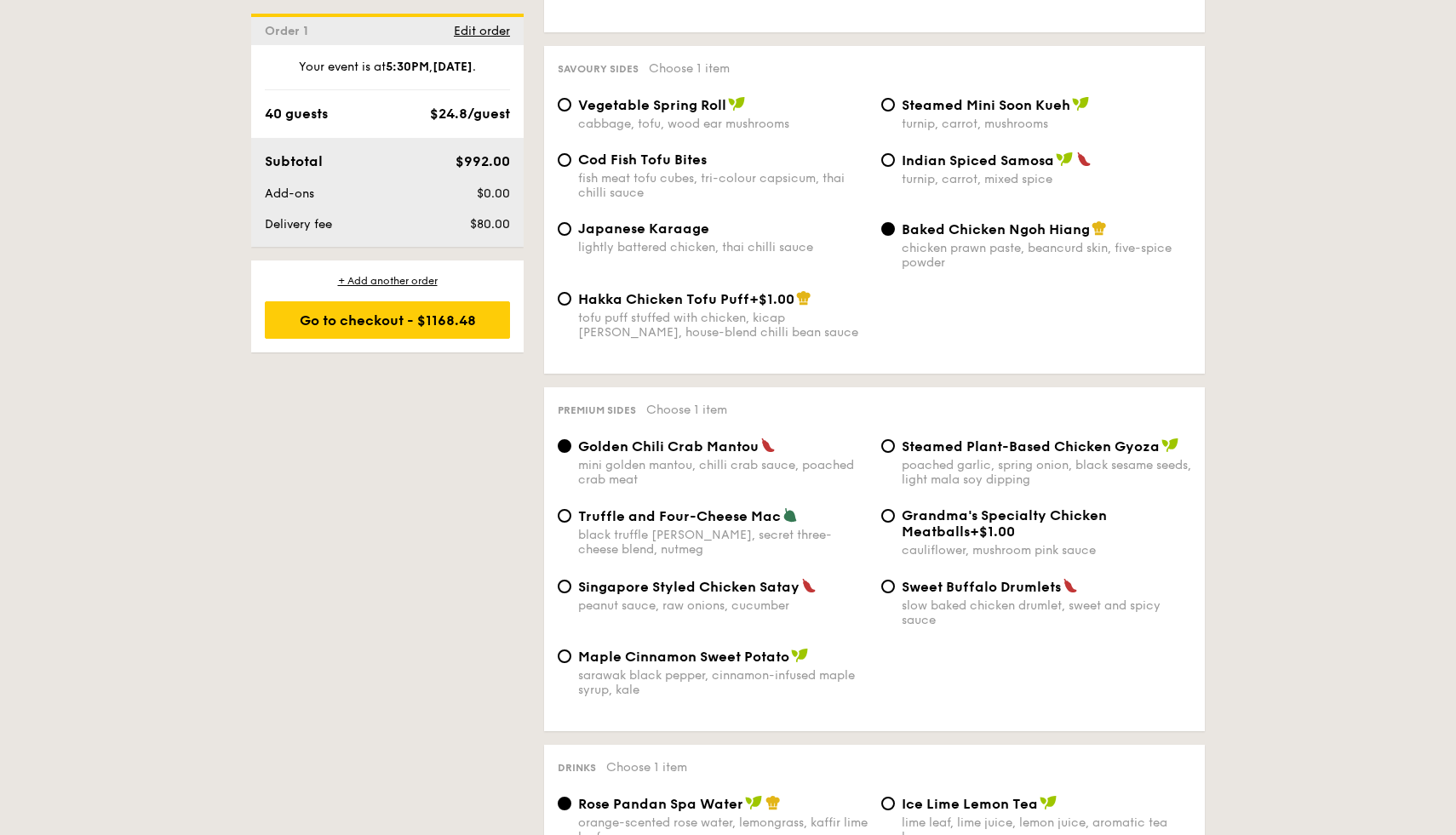
scroll to position [2999, 0]
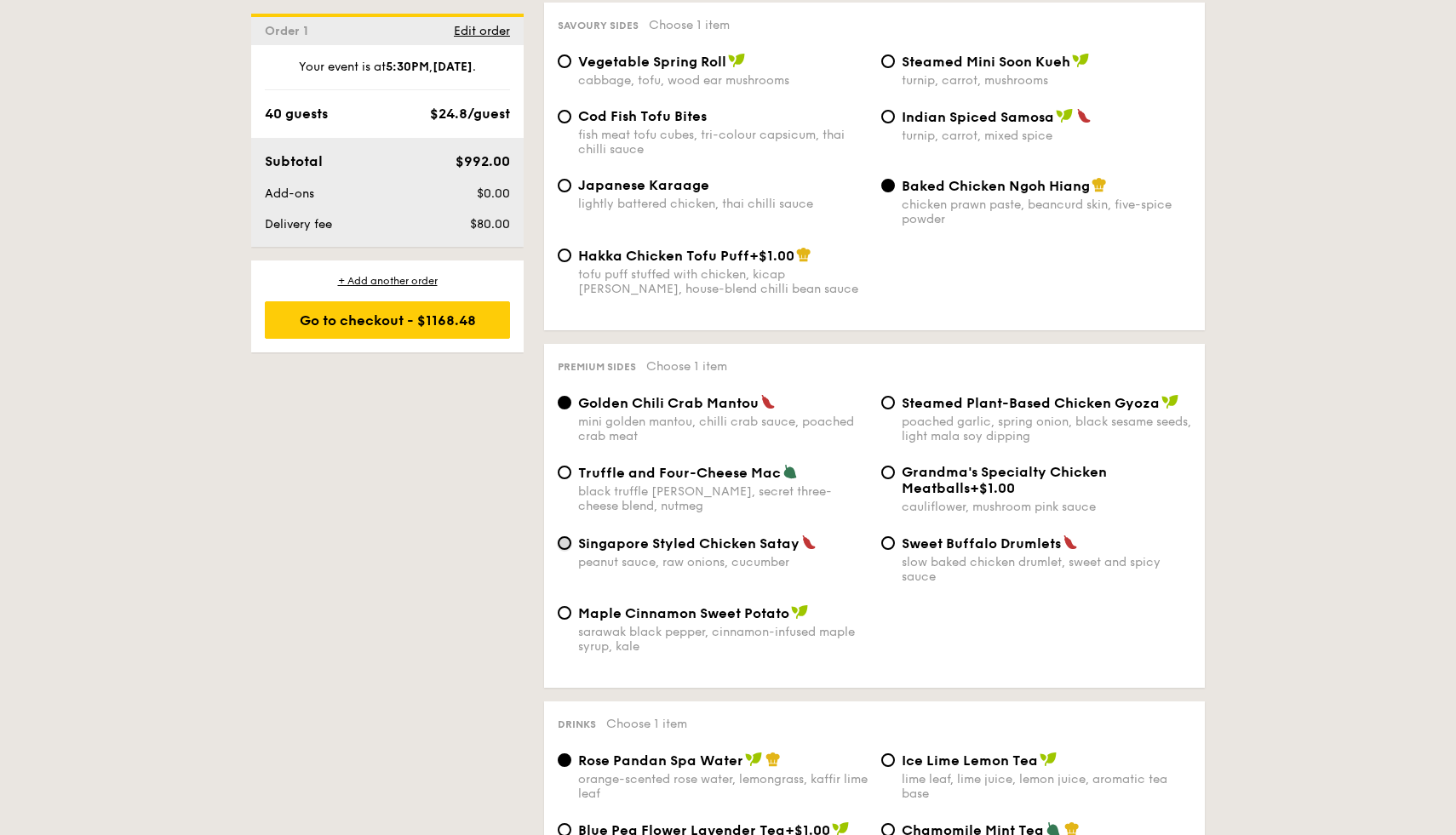
click at [569, 542] on input "Singapore Styled Chicken Satay peanut sauce, raw onions, cucumber" at bounding box center [564, 543] width 14 height 14
radio input "true"
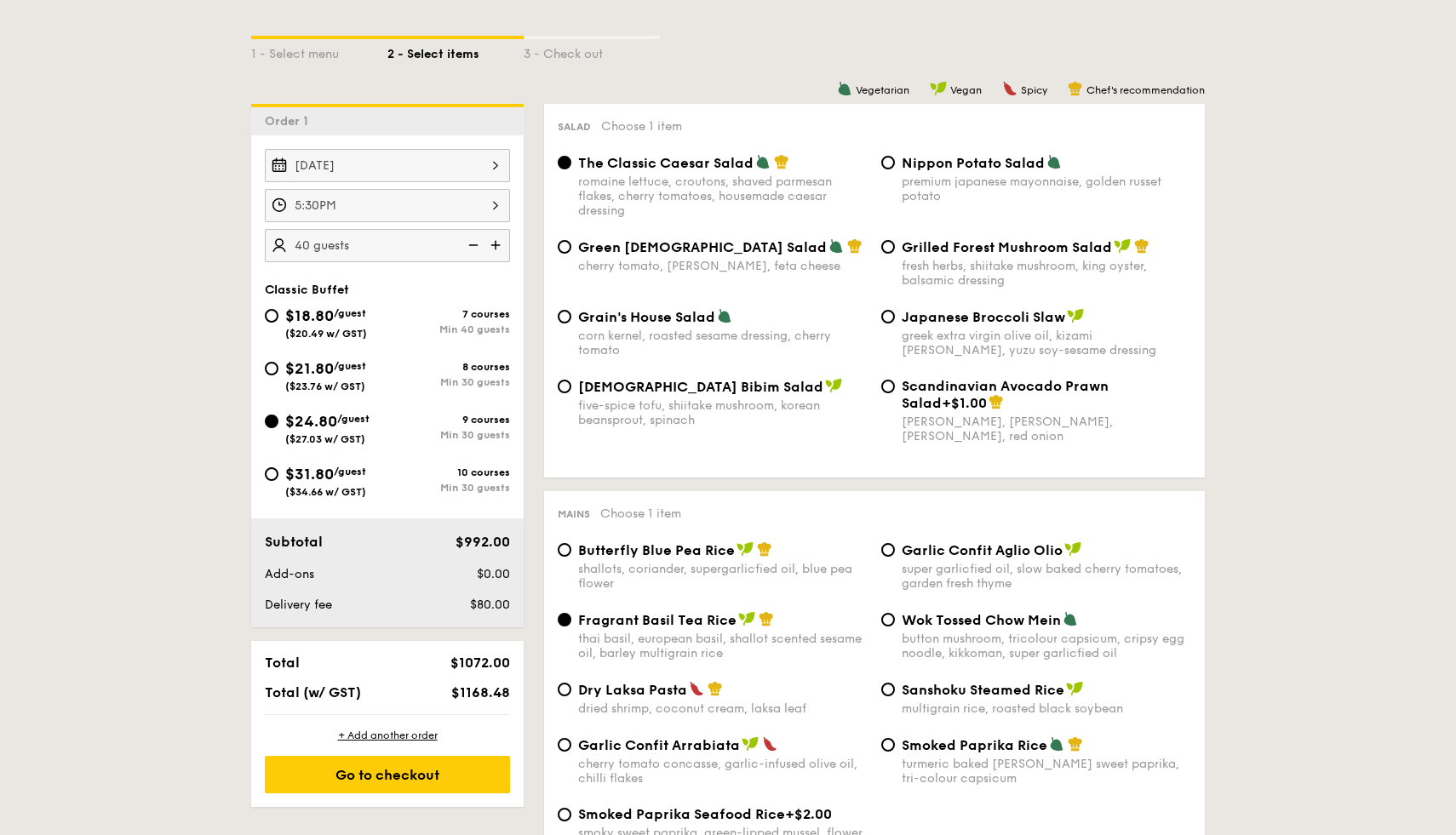
scroll to position [376, 0]
click at [288, 480] on span "$31.80" at bounding box center [310, 475] width 49 height 19
click at [278, 480] on input "$31.80 /guest ($34.66 w/ GST) 10 courses Min 30 guests" at bounding box center [271, 475] width 14 height 14
radio input "true"
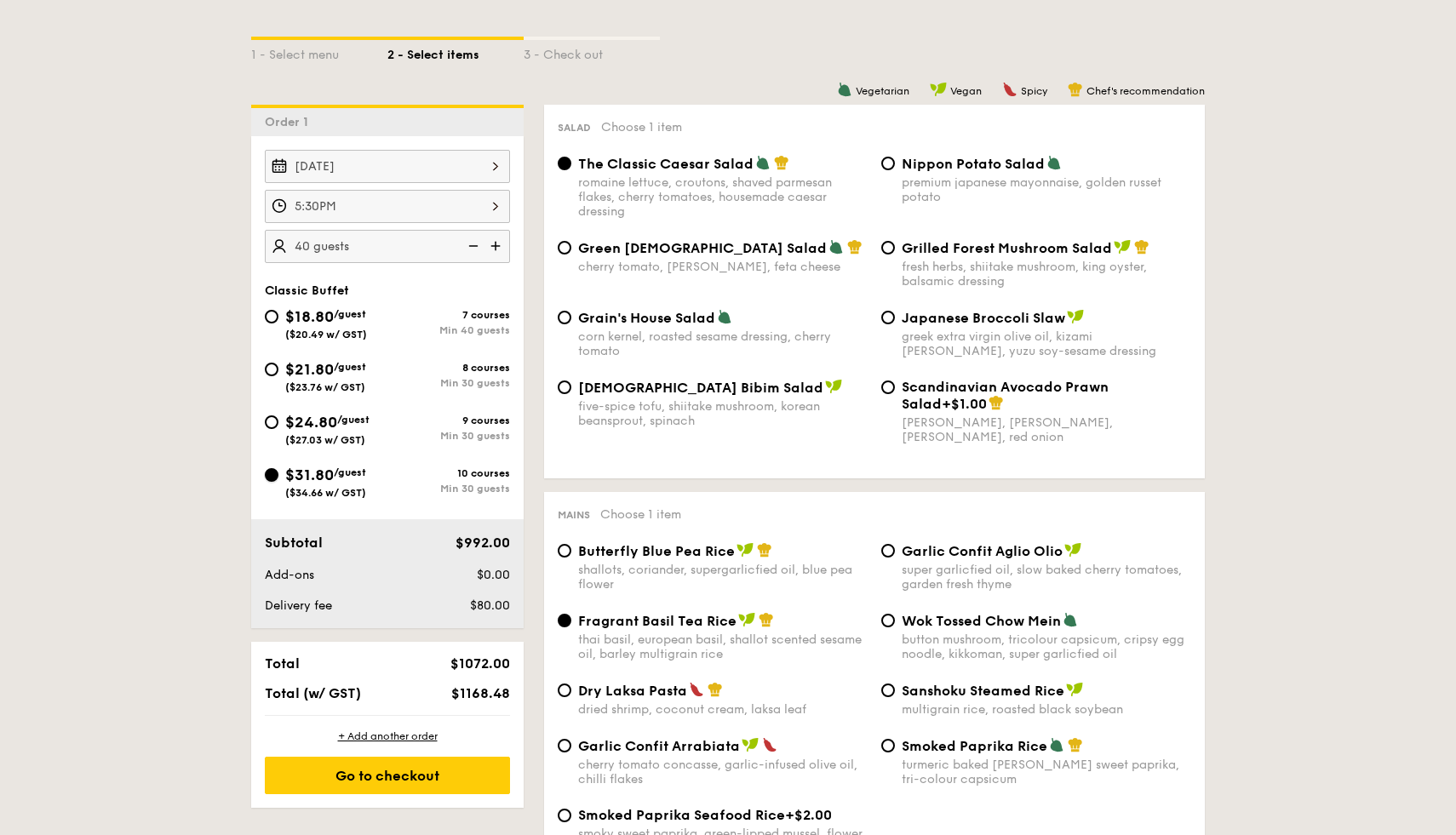
radio input "true"
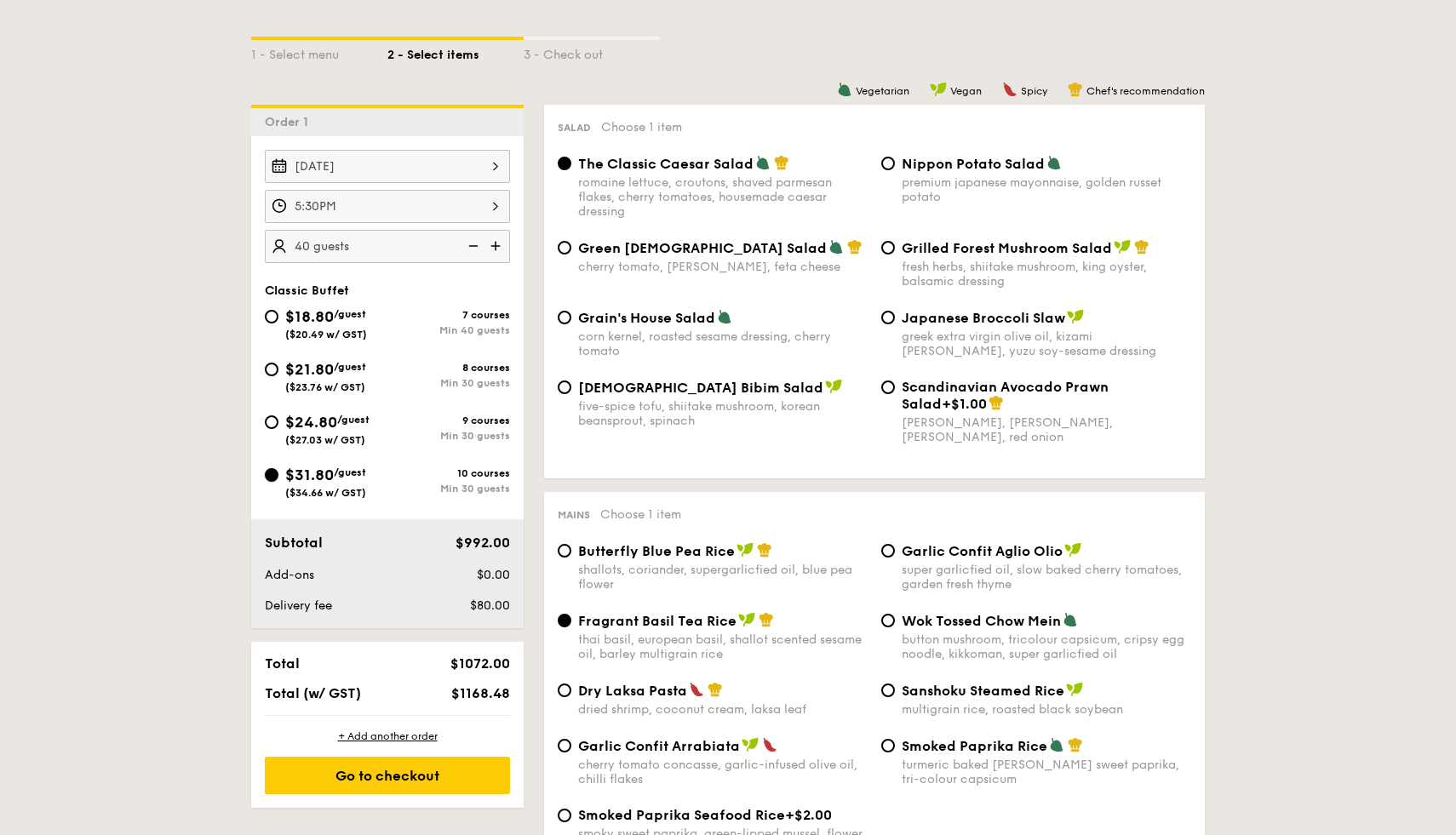
radio input "true"
click at [478, 394] on div "$21.80 /guest ($23.76 w/ GST) 8 courses Min 30 guests" at bounding box center [387, 380] width 259 height 46
click at [470, 361] on div "$21.80 /guest ($23.76 w/ GST) 8 courses Min 30 guests" at bounding box center [387, 376] width 246 height 36
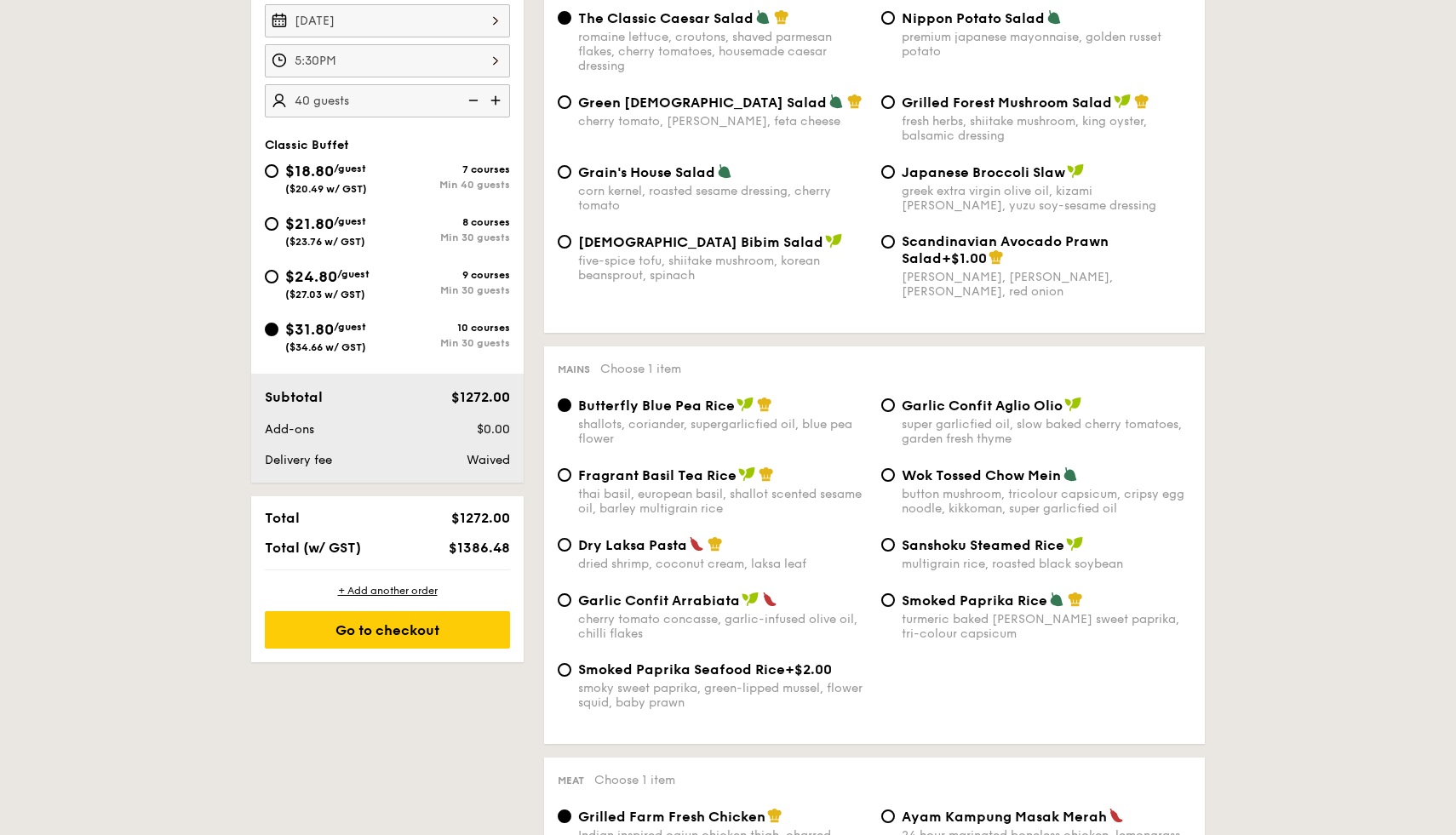
scroll to position [526, 0]
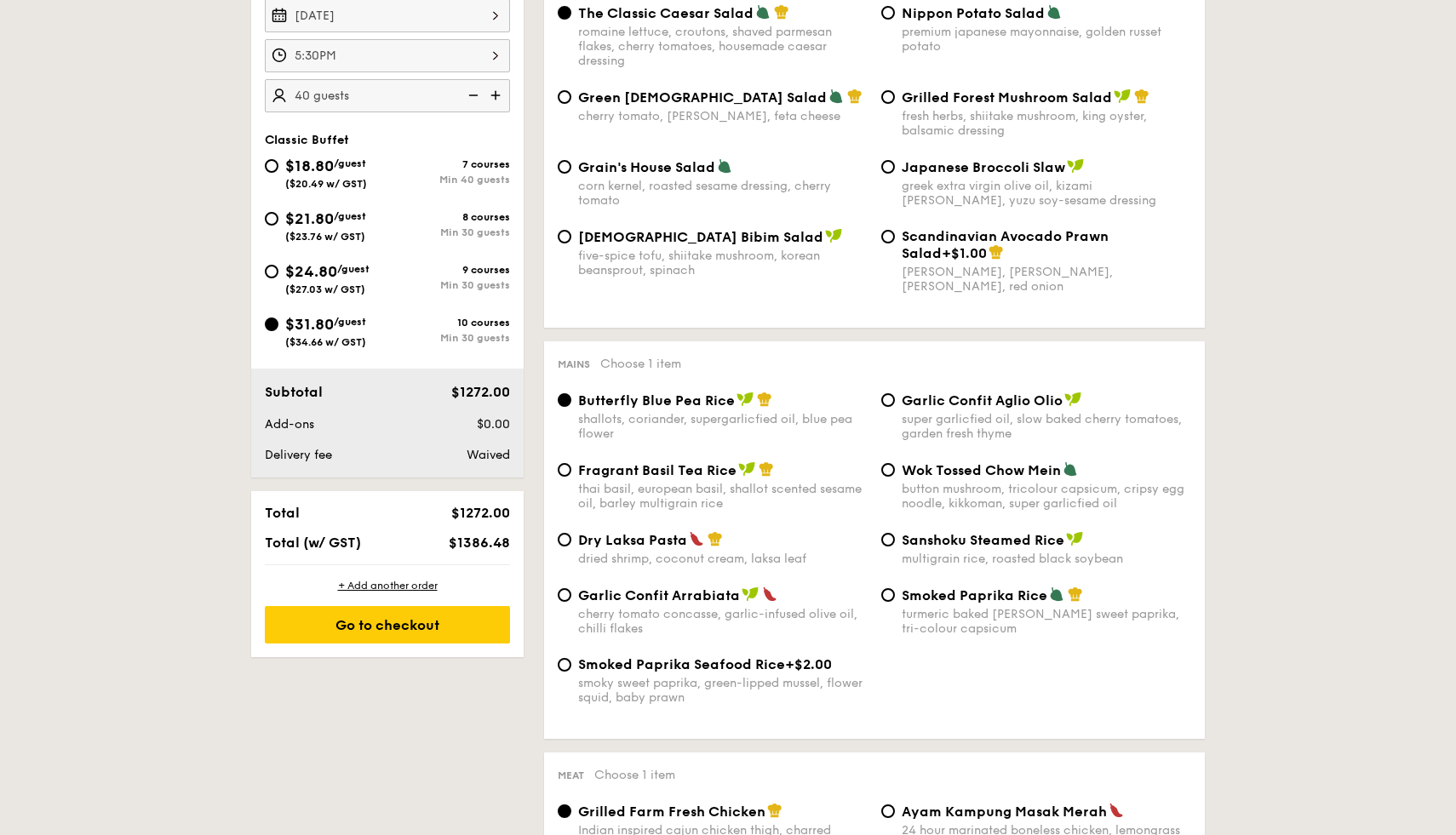
click at [732, 475] on span "Fragrant Basil Tea Rice" at bounding box center [656, 470] width 158 height 16
click at [571, 475] on input "Fragrant Basil Tea Rice thai basil, european basil, shallot scented sesame oil,…" at bounding box center [564, 469] width 14 height 14
radio input "true"
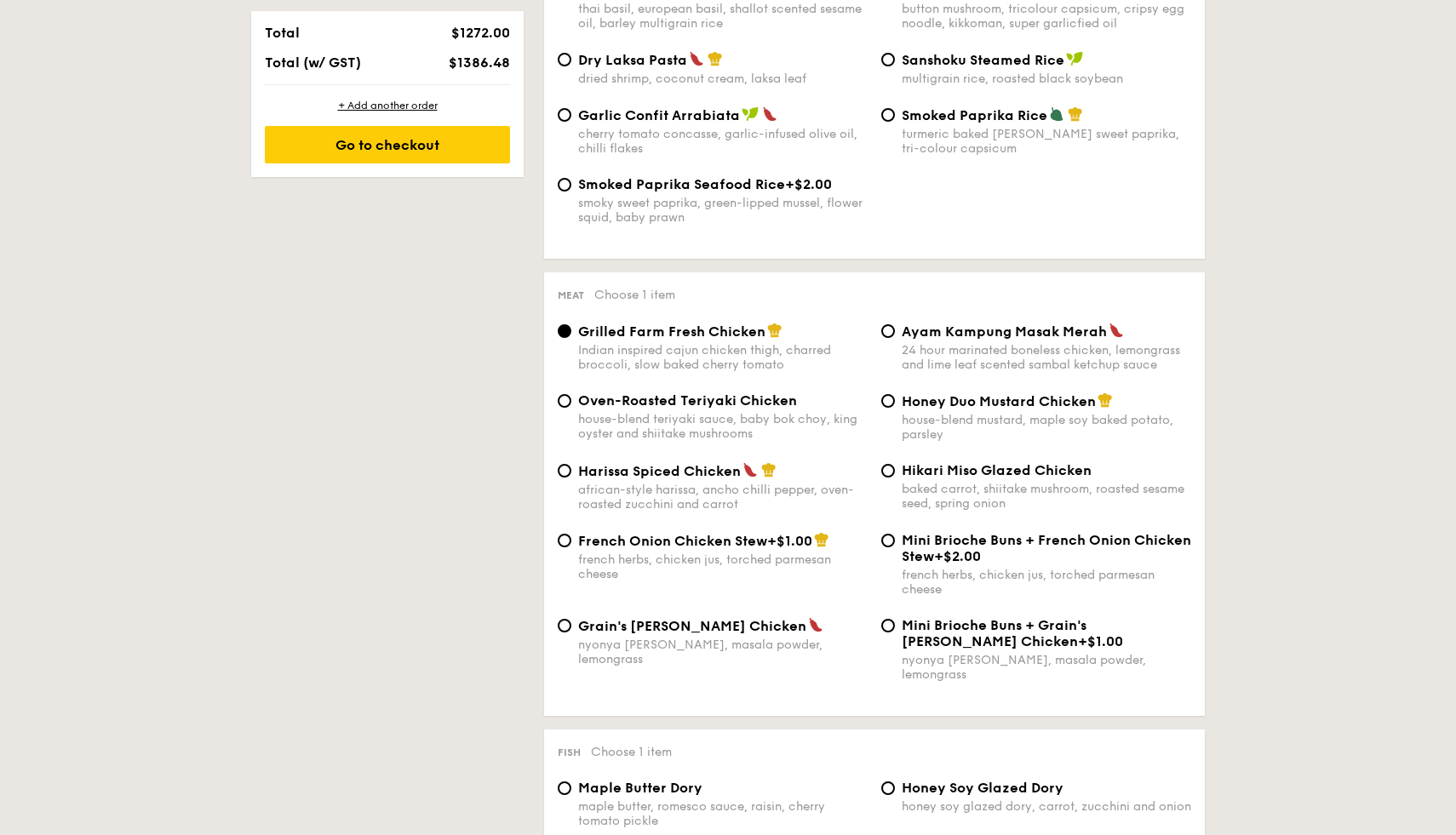
scroll to position [1012, 0]
